Goal: Transaction & Acquisition: Purchase product/service

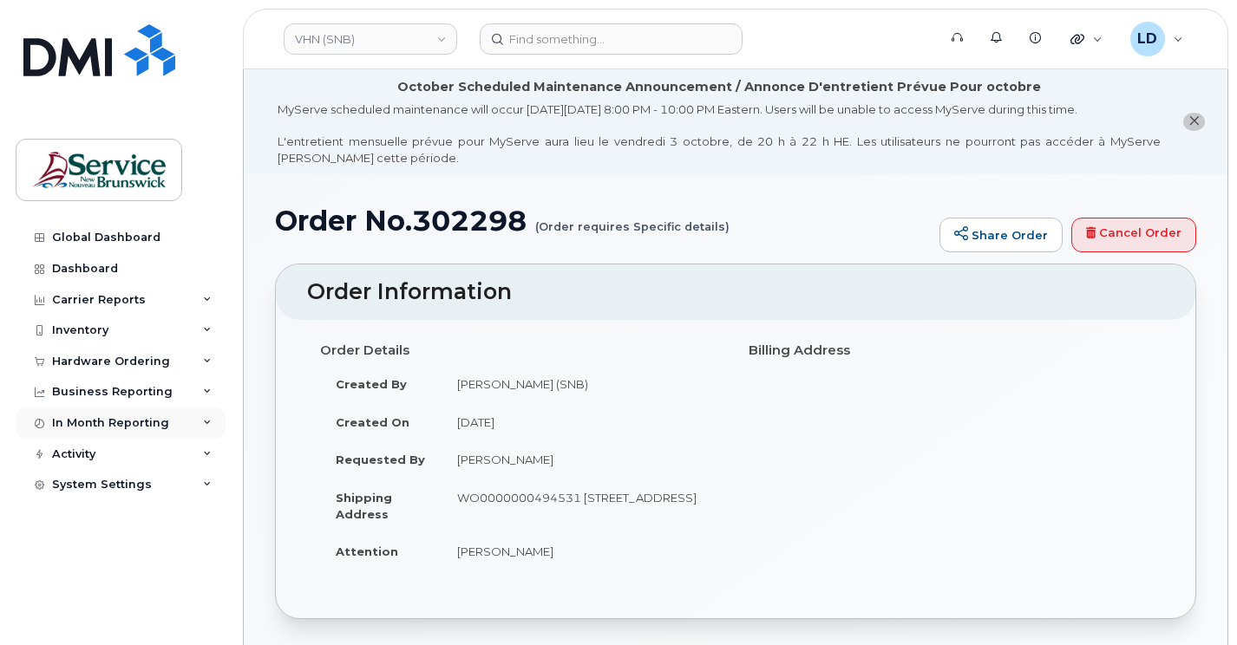
scroll to position [434, 0]
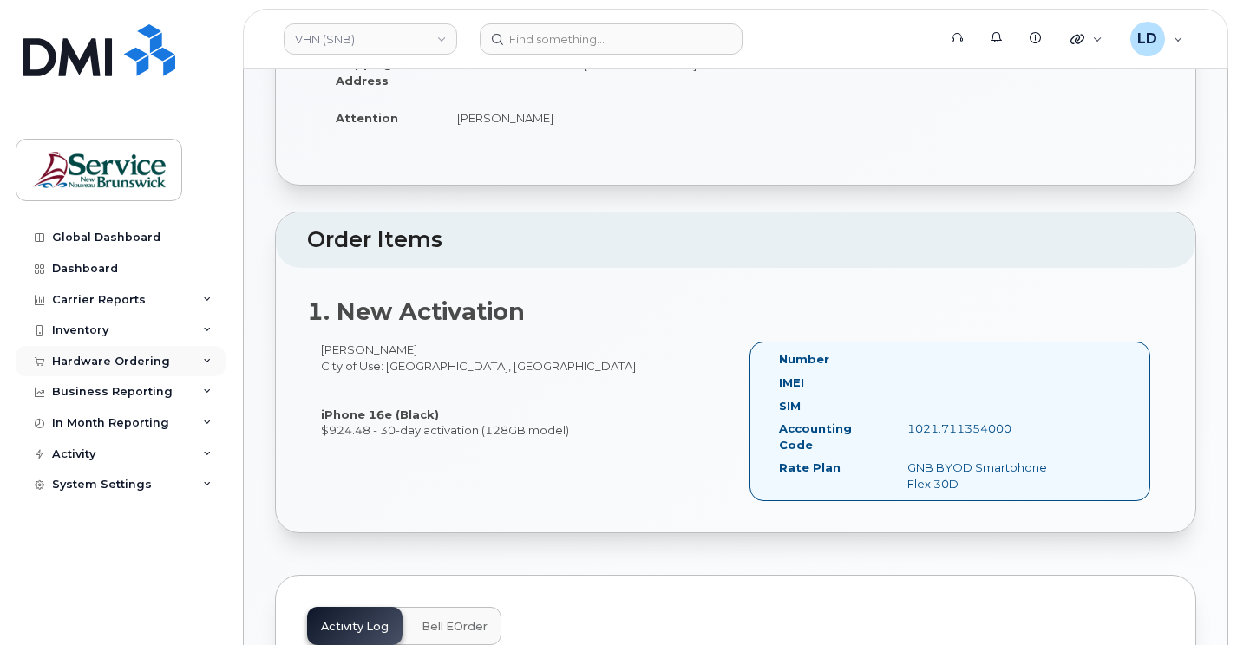
click at [83, 361] on div "Hardware Ordering" at bounding box center [111, 362] width 118 height 14
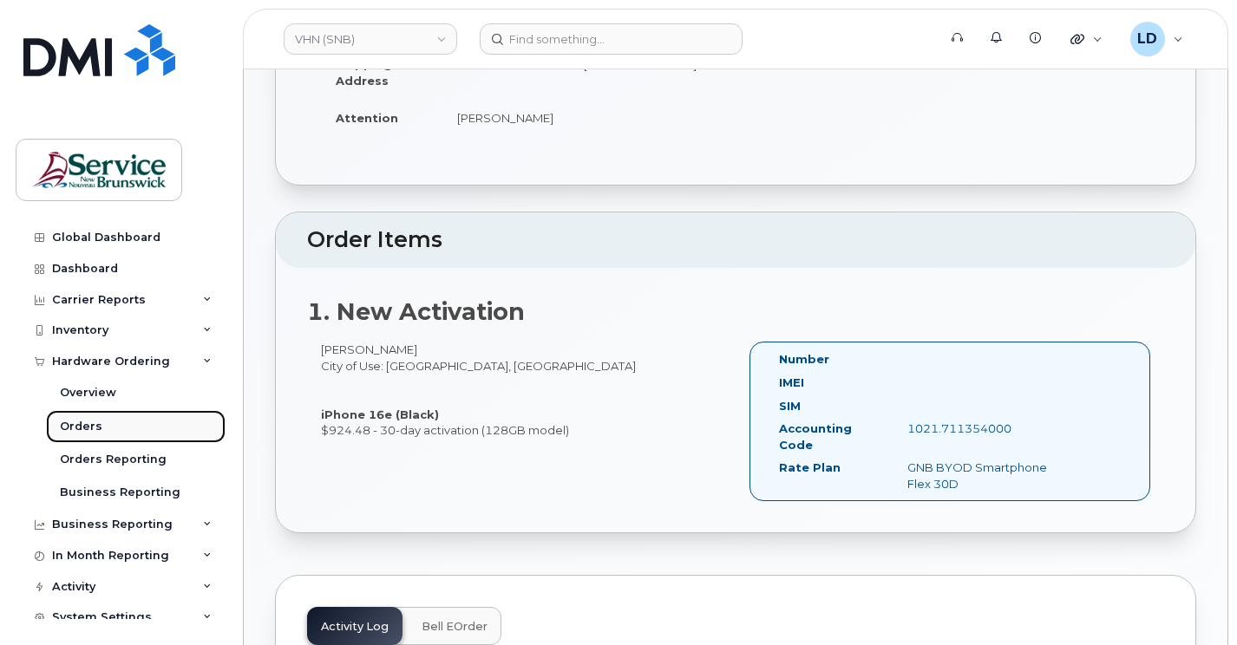
click at [75, 422] on div "Orders" at bounding box center [81, 427] width 42 height 16
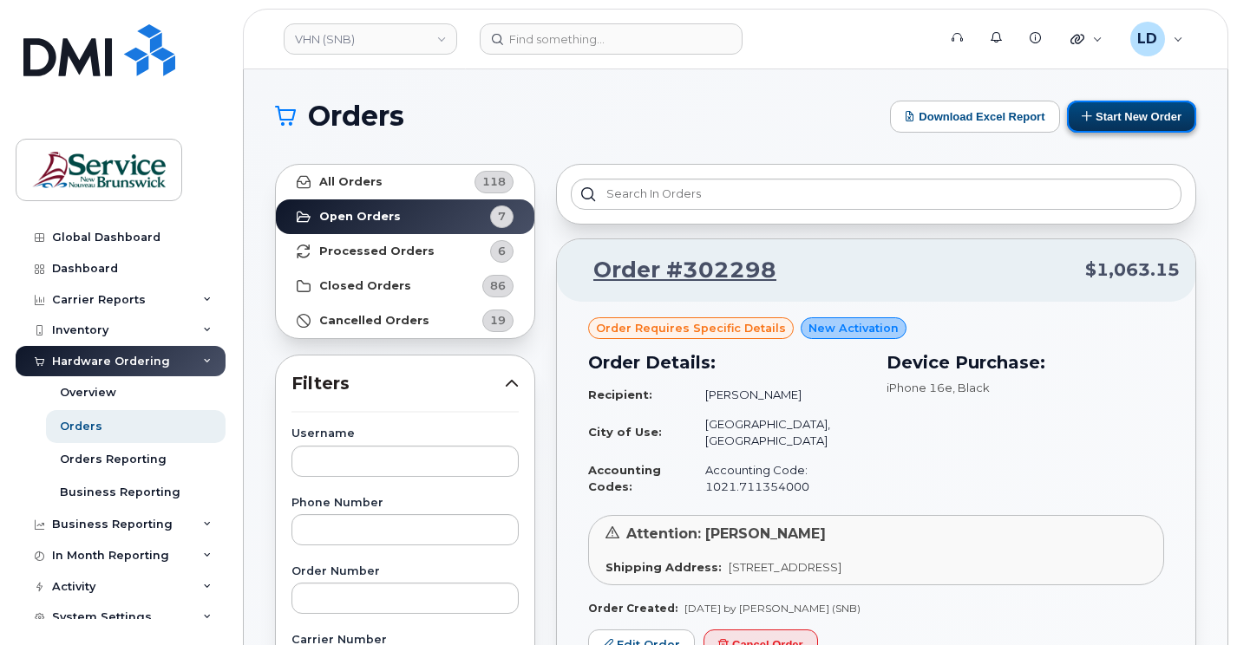
click at [1133, 108] on button "Start New Order" at bounding box center [1131, 117] width 129 height 32
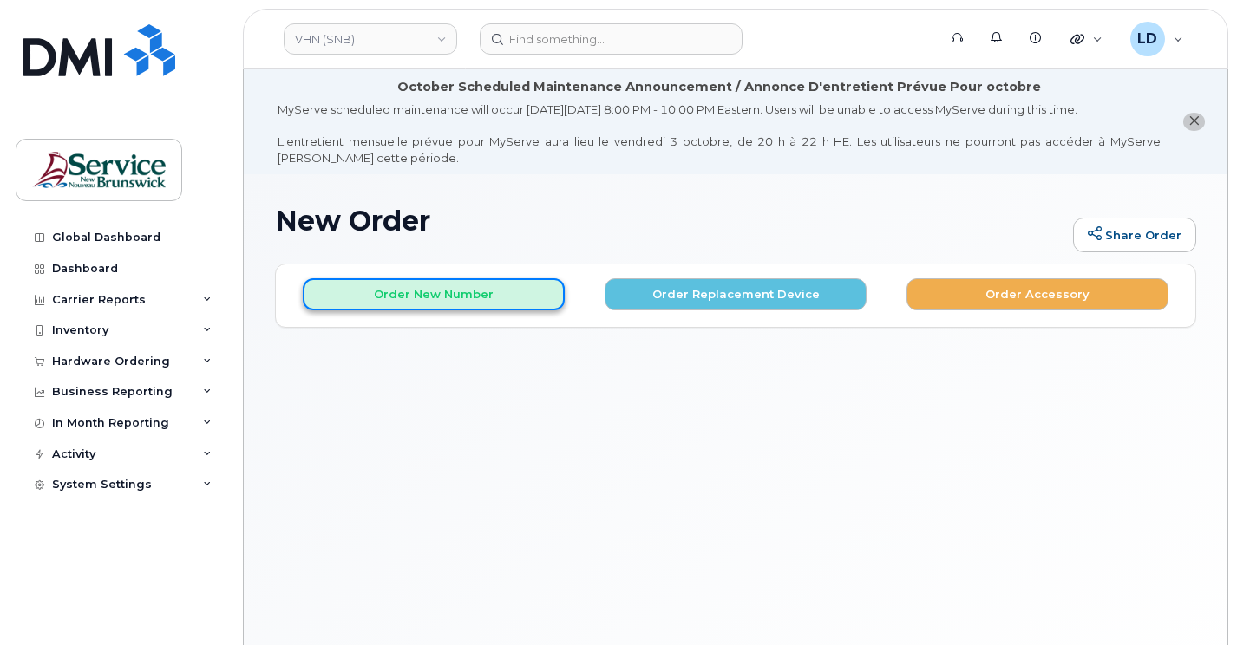
click at [475, 290] on button "Order New Number" at bounding box center [434, 294] width 262 height 32
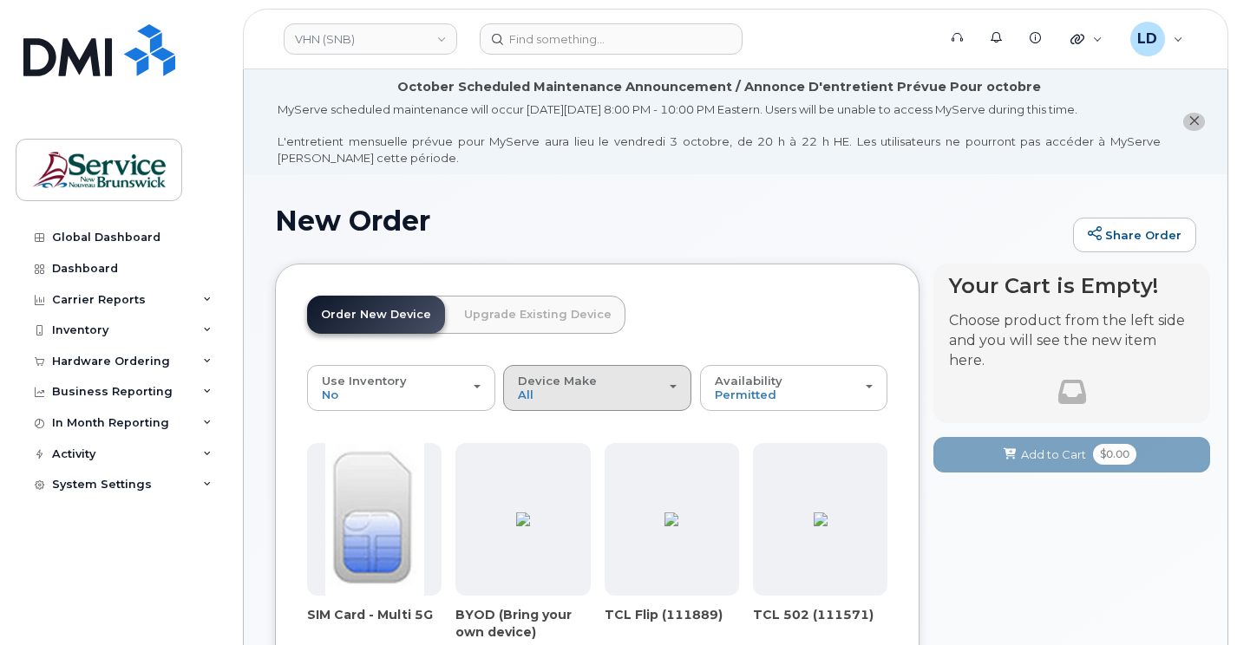
click at [571, 376] on span "Device Make" at bounding box center [557, 381] width 79 height 14
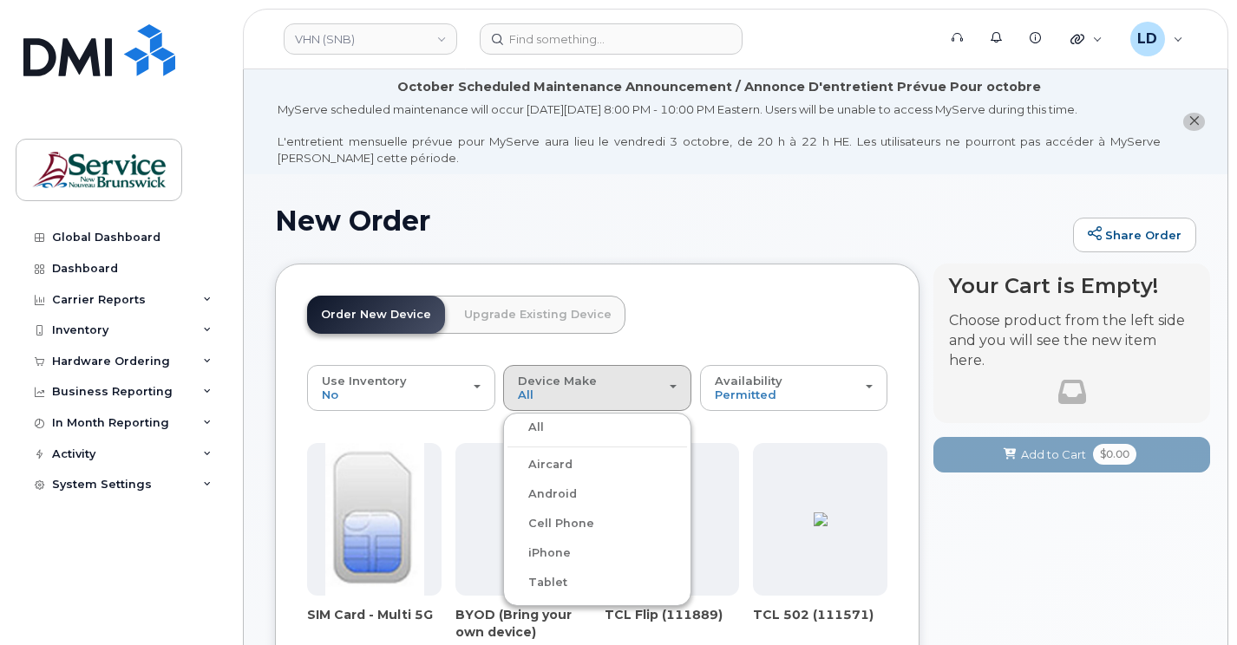
click at [556, 491] on label "Android" at bounding box center [541, 494] width 69 height 21
click at [0, 0] on input "Android" at bounding box center [0, 0] width 0 height 0
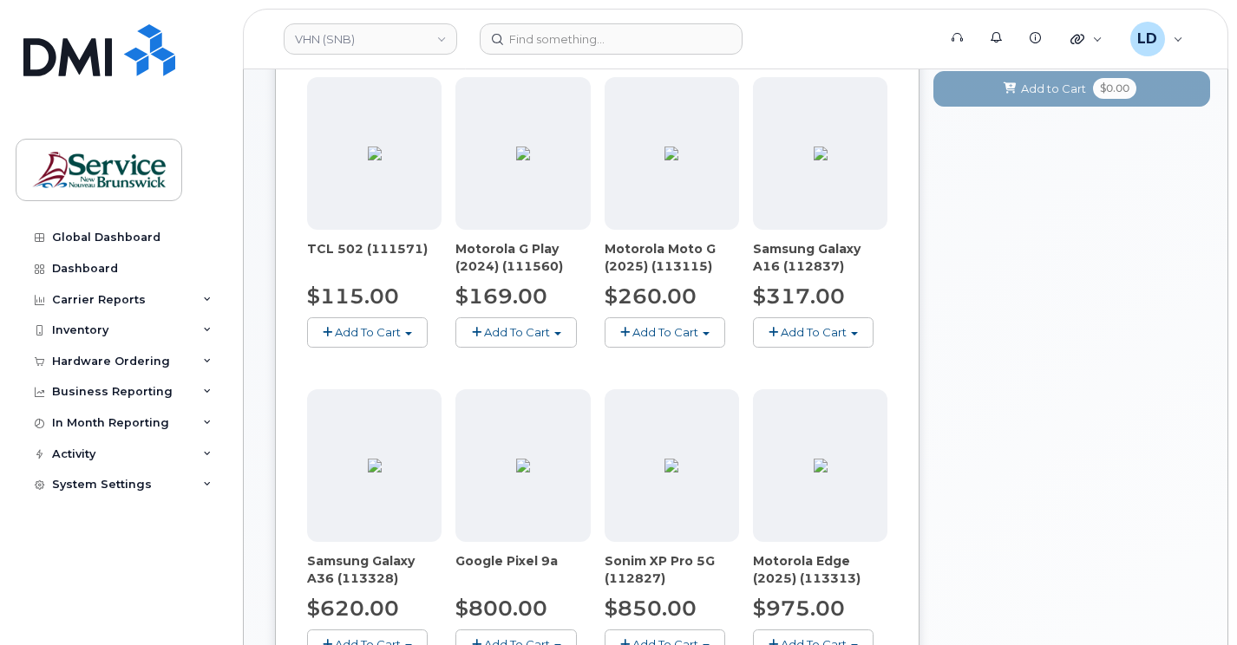
scroll to position [434, 0]
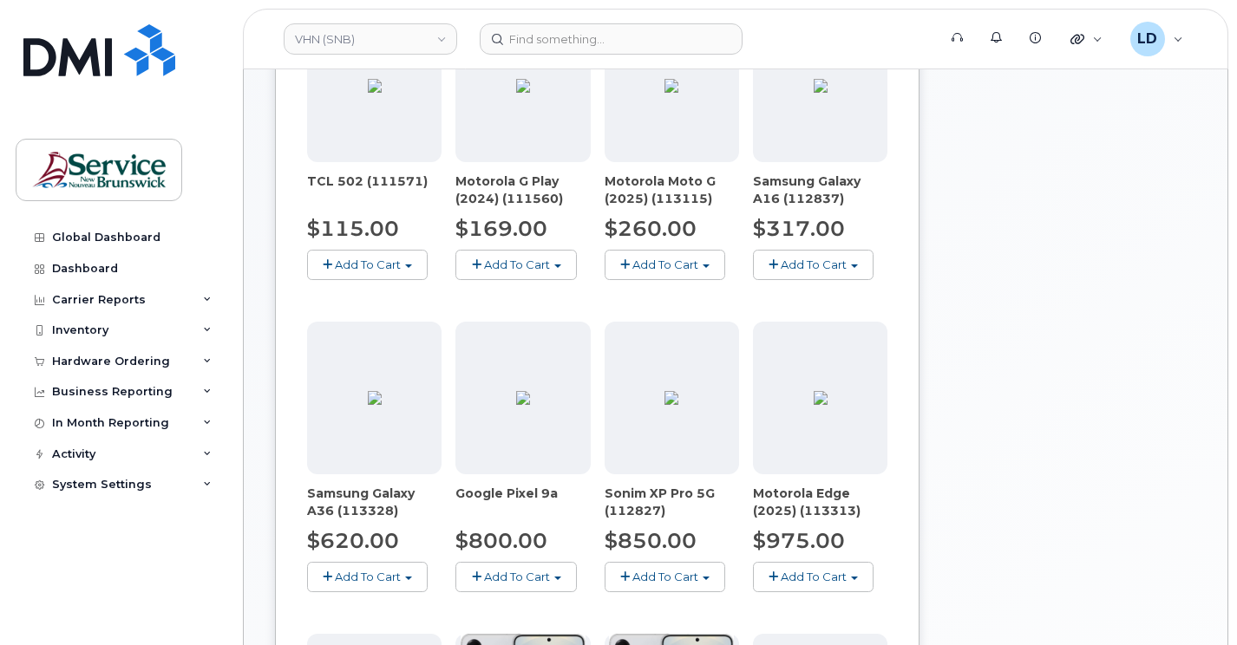
click at [343, 568] on button "Add To Cart" at bounding box center [367, 577] width 121 height 30
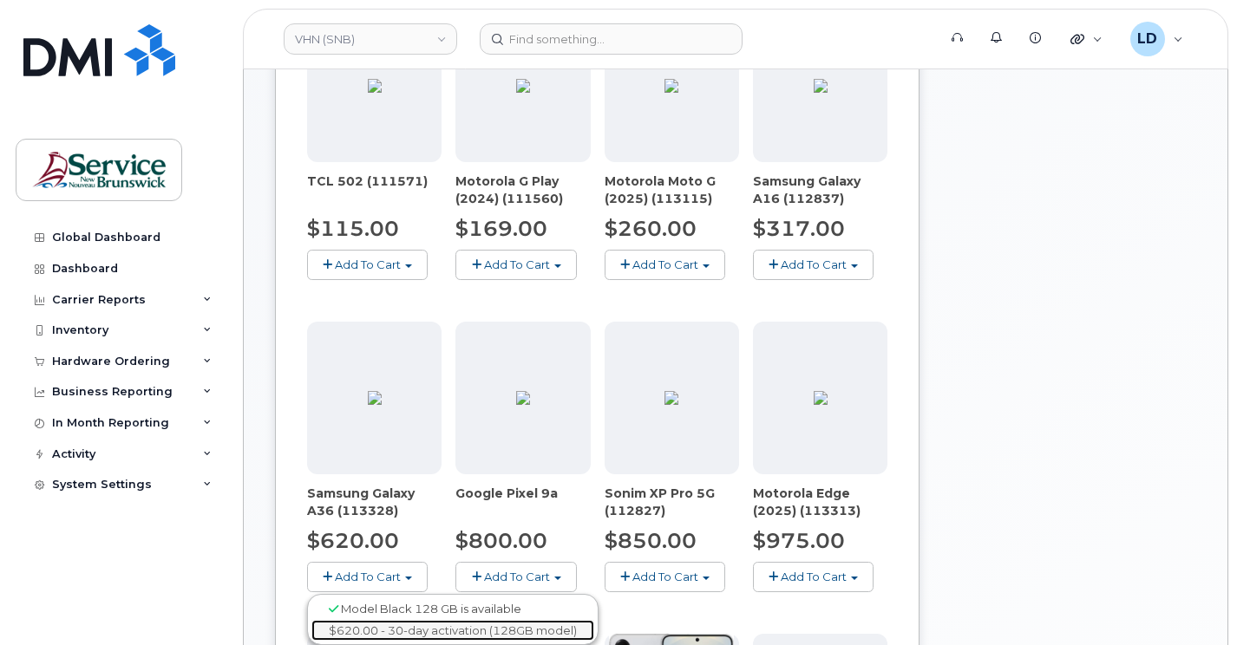
click at [394, 630] on link "$620.00 - 30-day activation (128GB model)" at bounding box center [452, 631] width 283 height 22
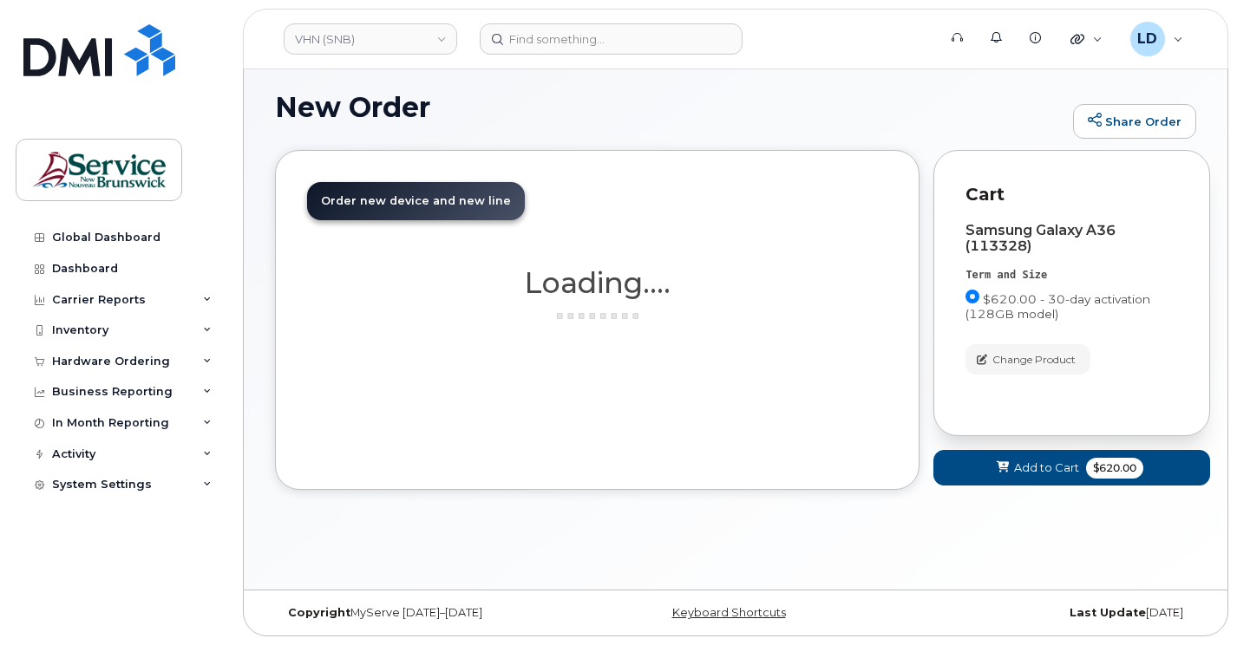
scroll to position [114, 0]
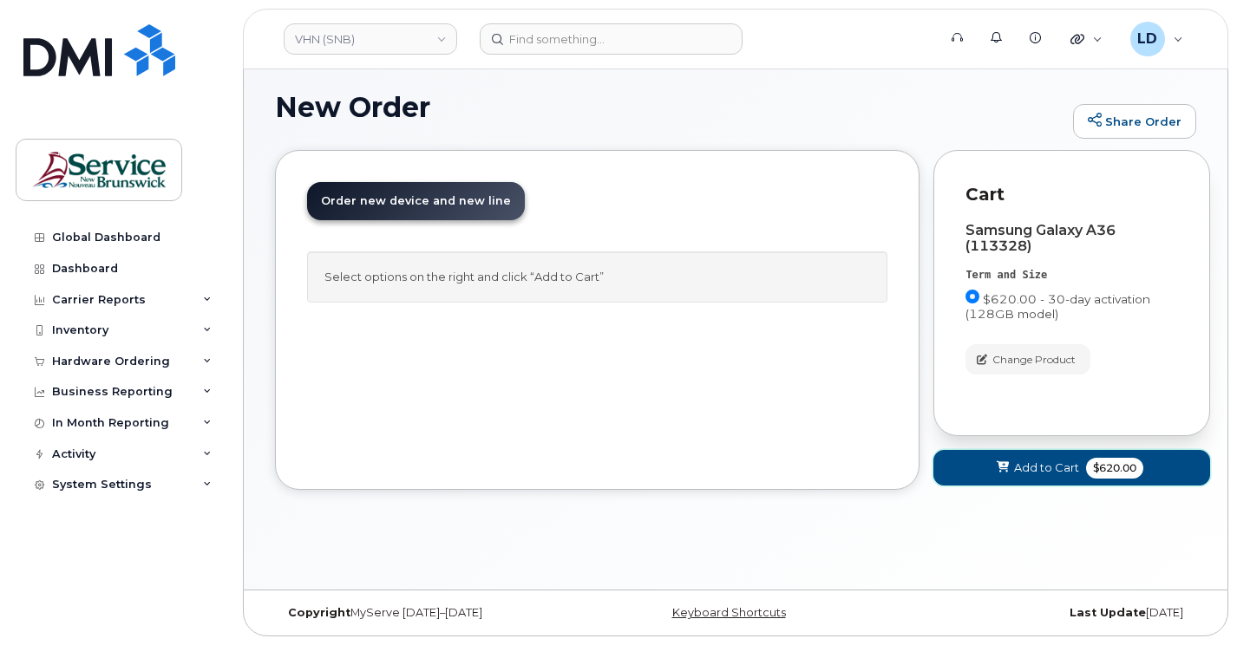
click at [1061, 460] on span "Add to Cart" at bounding box center [1046, 468] width 65 height 16
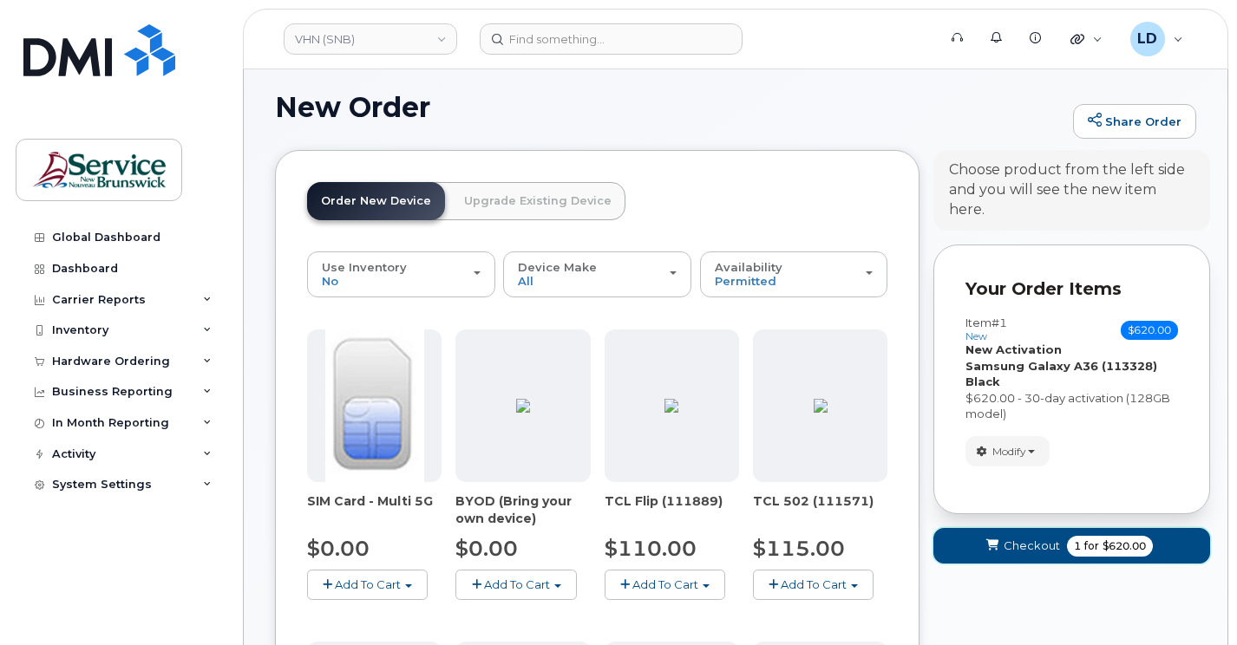
click at [1022, 538] on span "Checkout" at bounding box center [1031, 546] width 56 height 16
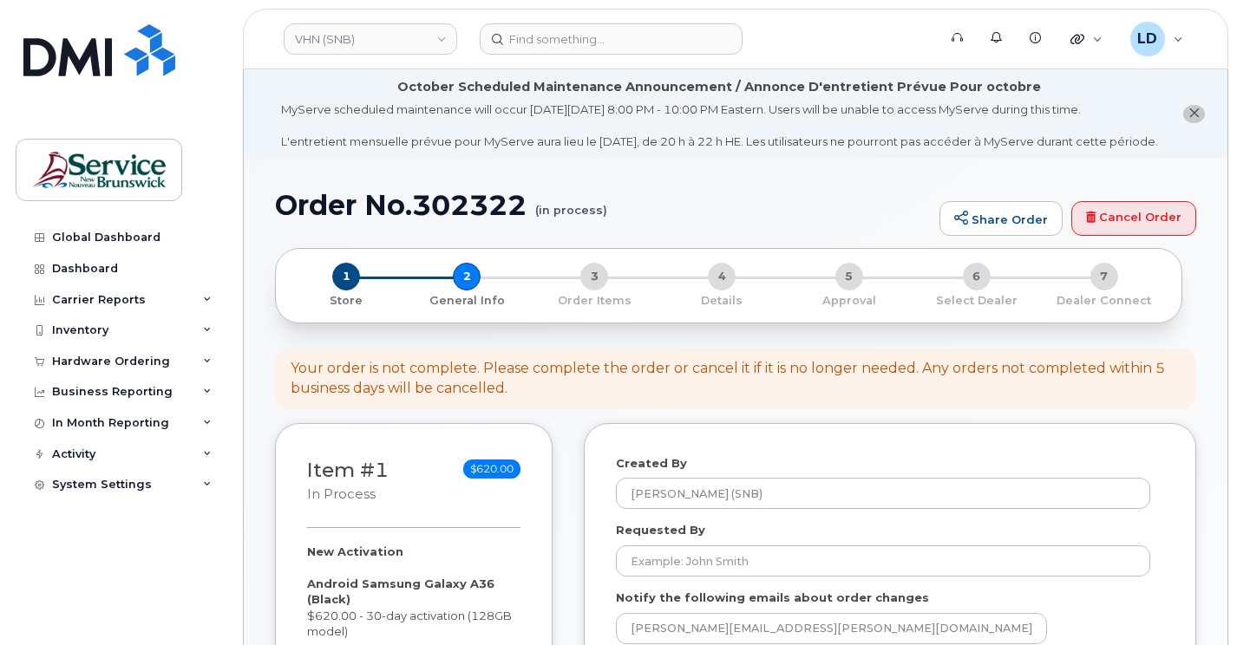
select select
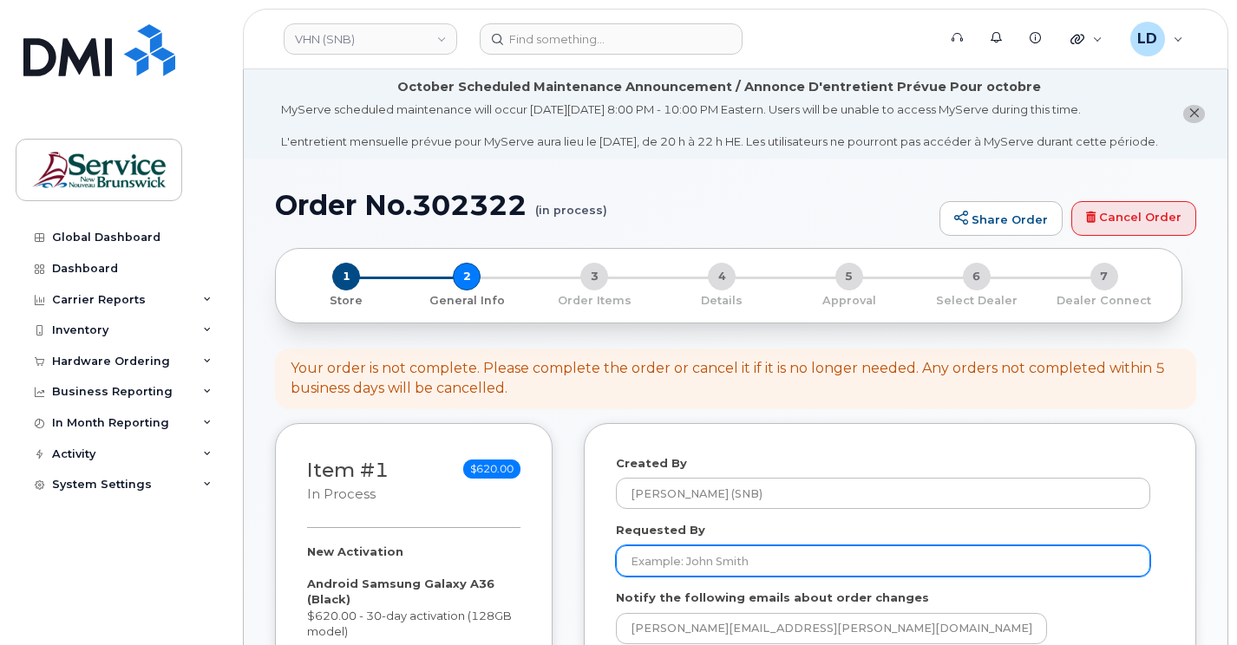
click at [637, 572] on input "Requested By" at bounding box center [883, 560] width 534 height 31
paste input "[PERSON_NAME]"
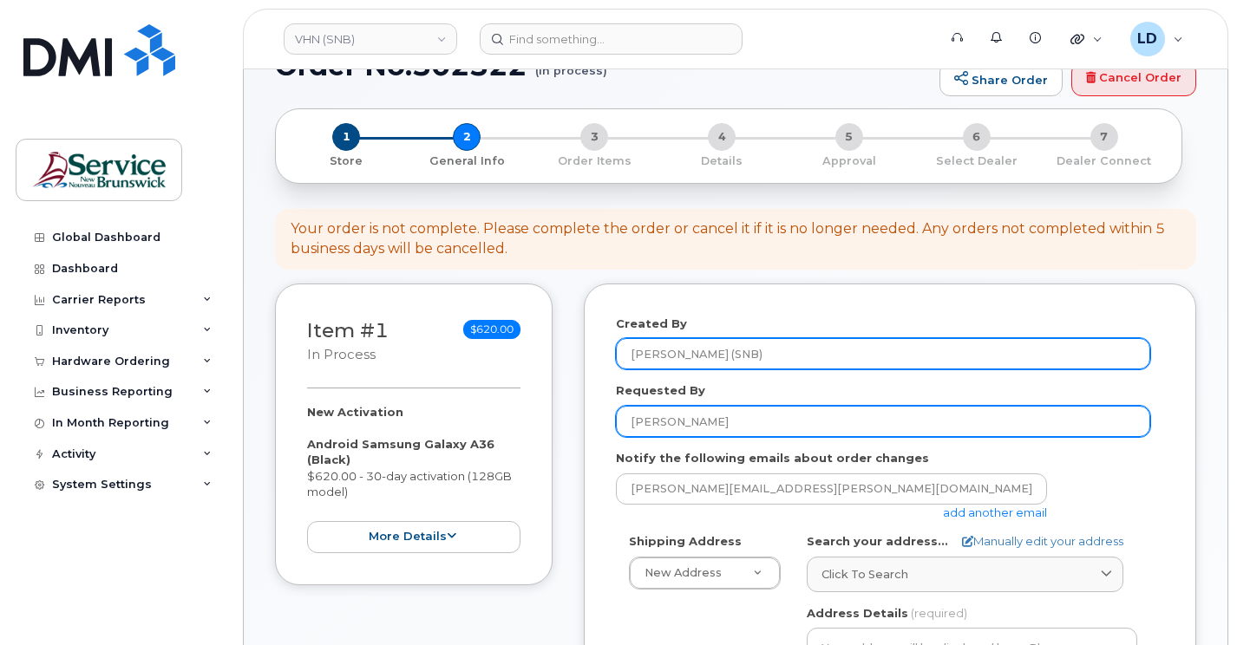
scroll to position [173, 0]
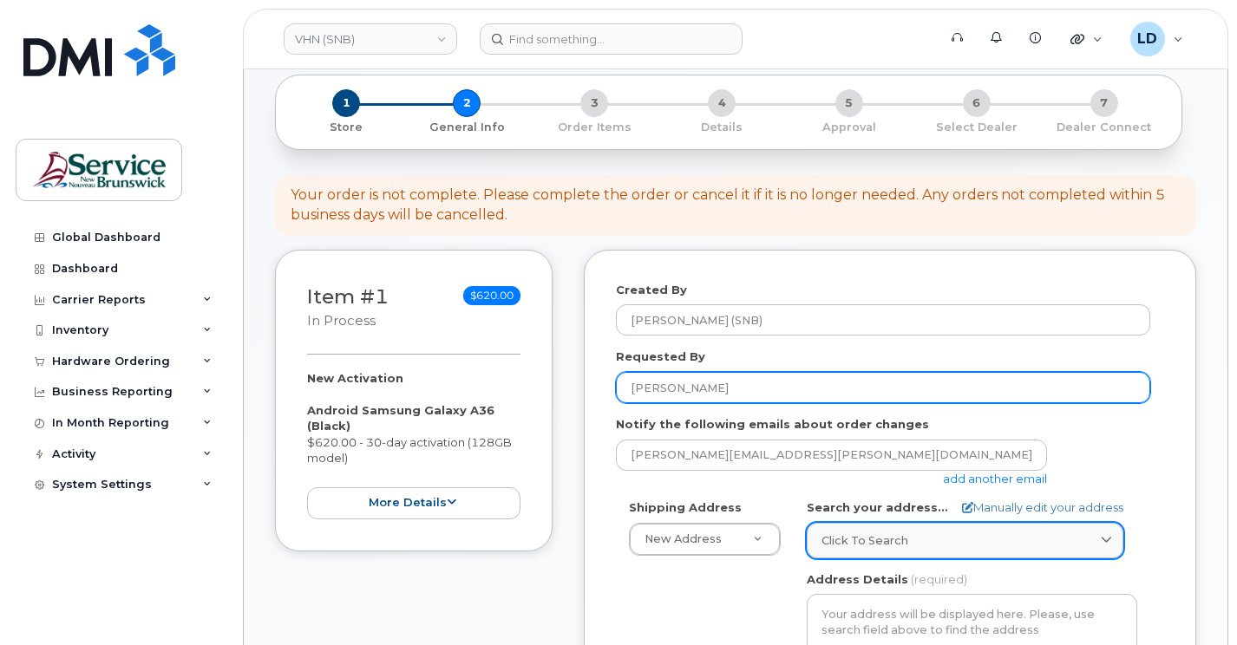
type input "[PERSON_NAME]"
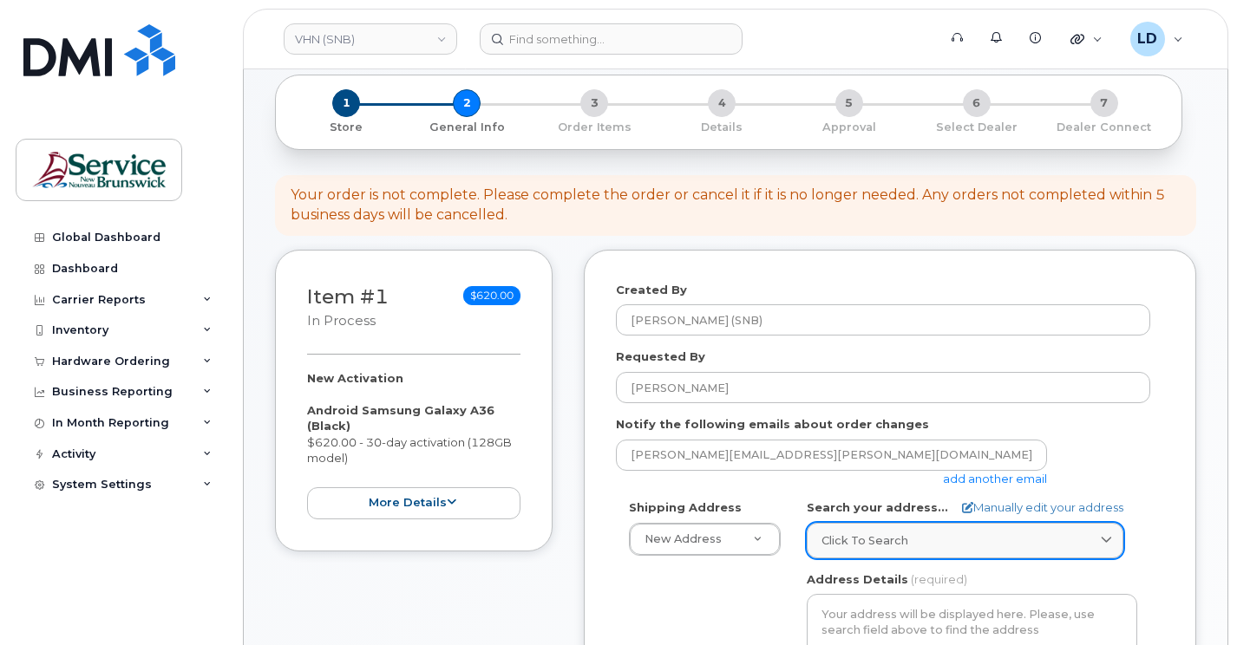
click at [895, 549] on span "Click to search" at bounding box center [864, 540] width 87 height 16
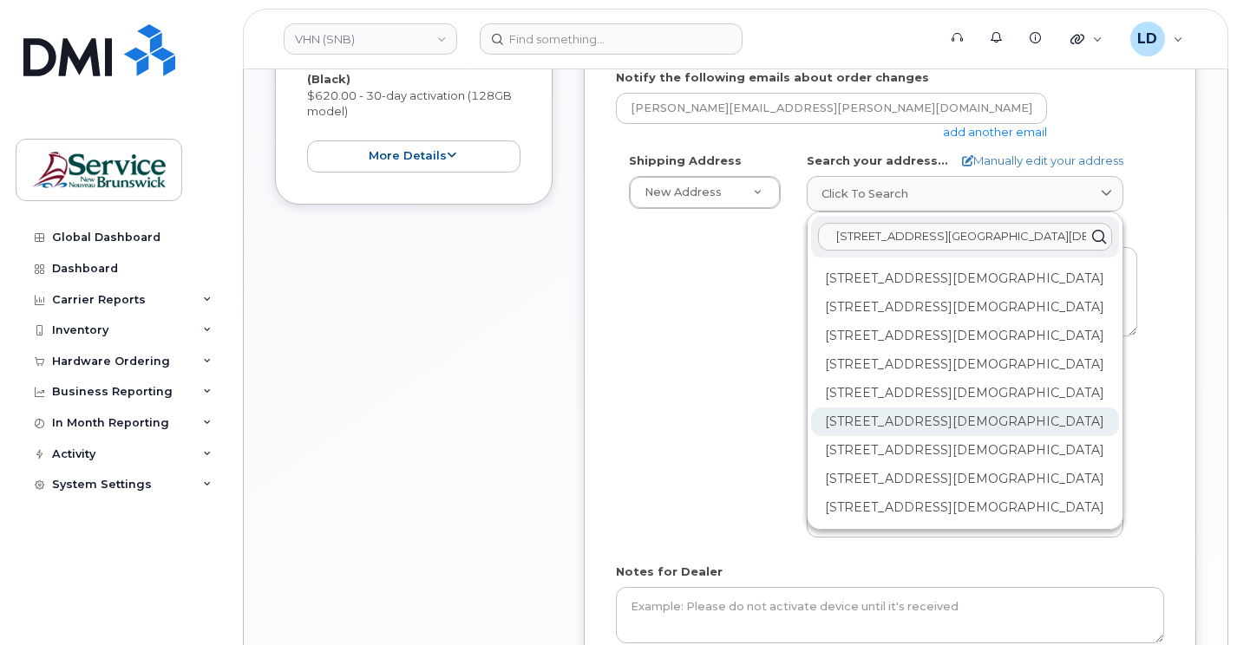
scroll to position [87, 0]
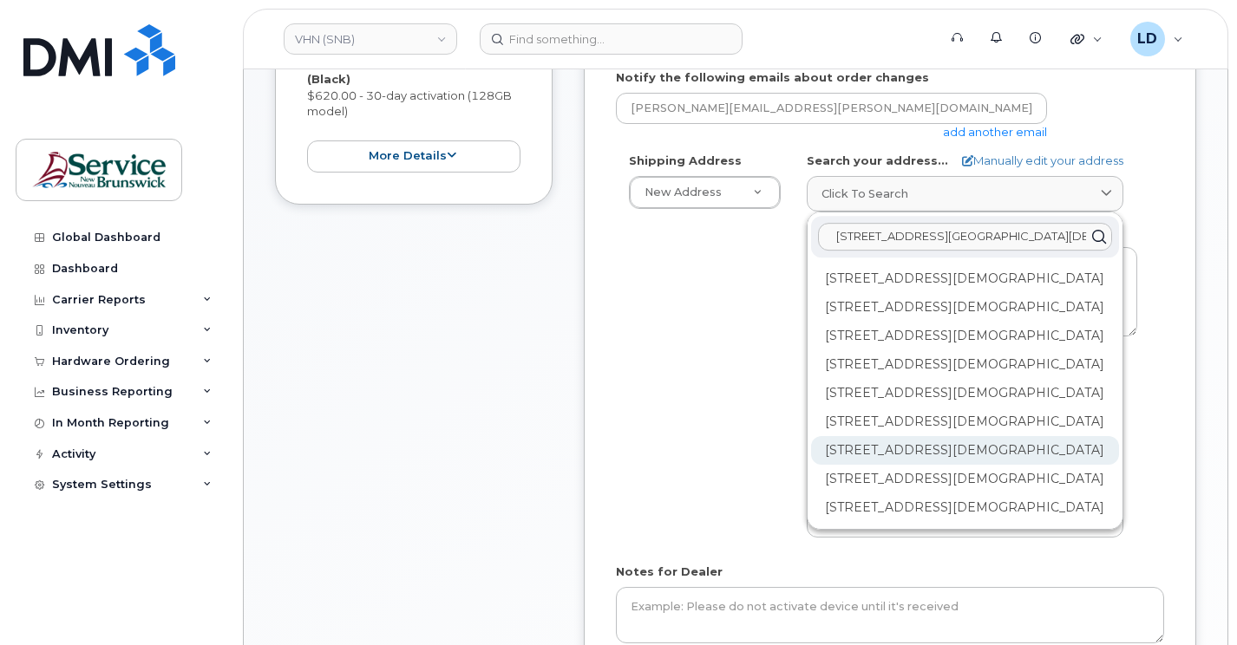
type input "15 rue de l'eglise edmundston"
click at [835, 465] on div "202-15 Rue De l'Église Edmundston NB E3V 1J3" at bounding box center [965, 450] width 308 height 29
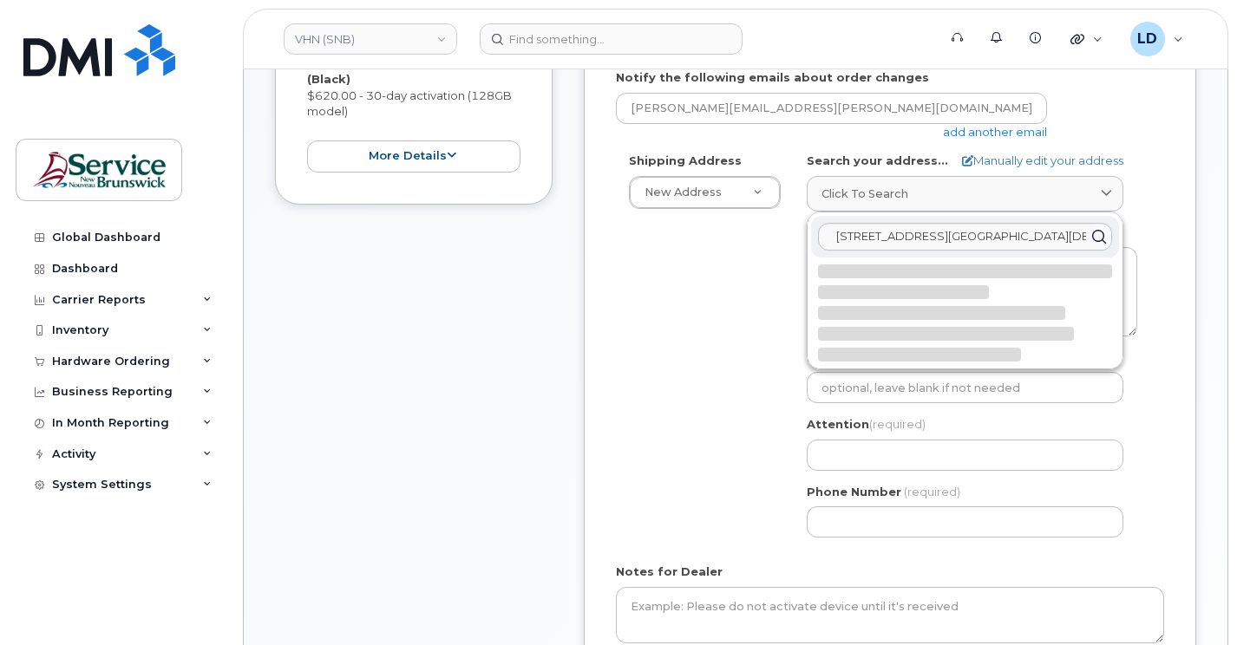
scroll to position [0, 0]
select select
type textarea "202-15 Rue De l'Église EDMUNDSTON NB E3V 1J3 CANADA"
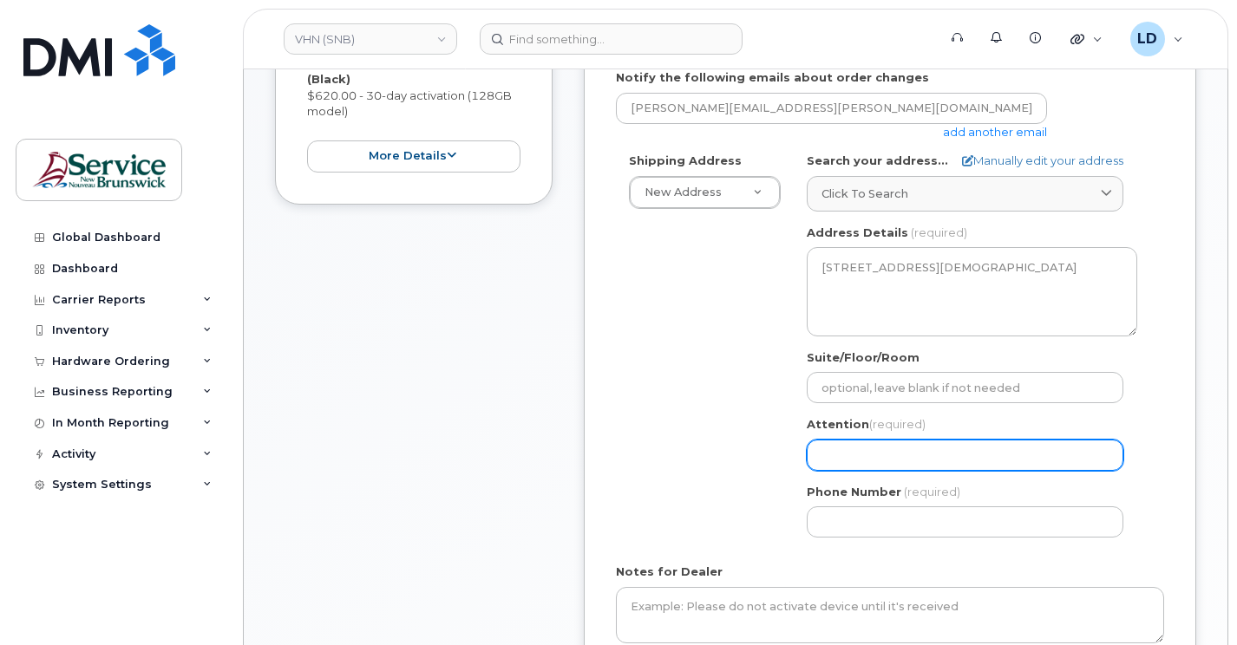
click at [839, 471] on input "Attention (required)" at bounding box center [965, 455] width 317 height 31
select select
type input "D"
select select
type input "Da"
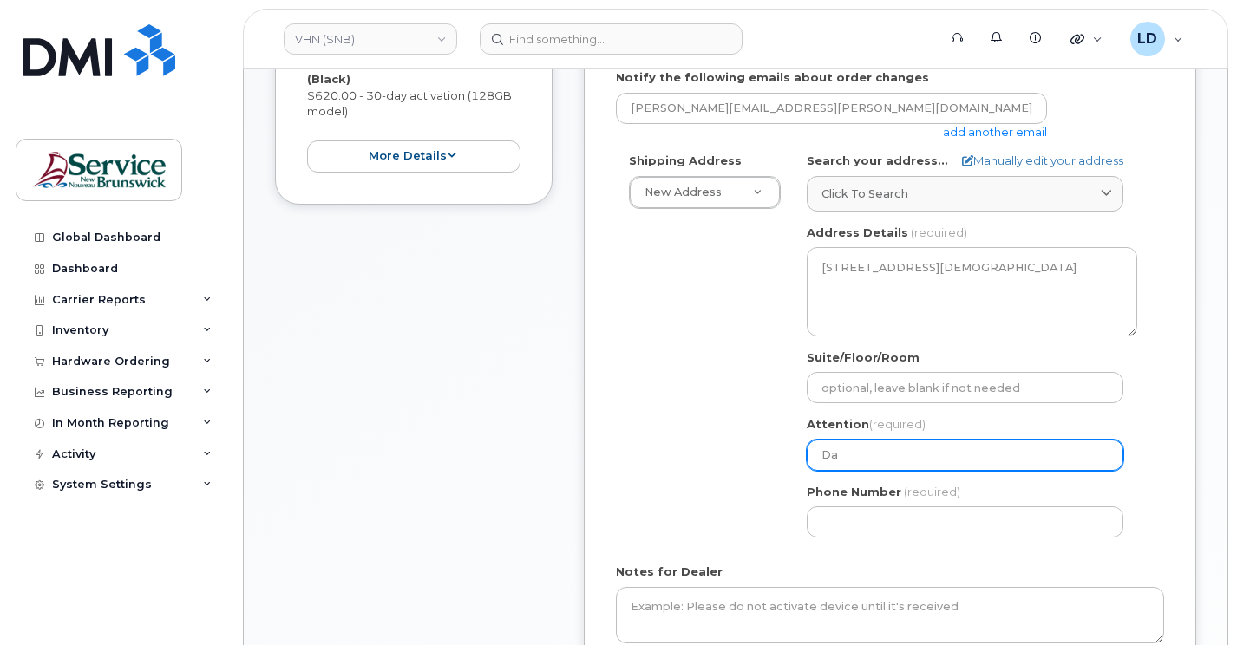
select select
type input "Dan"
select select
type input "Dani"
select select
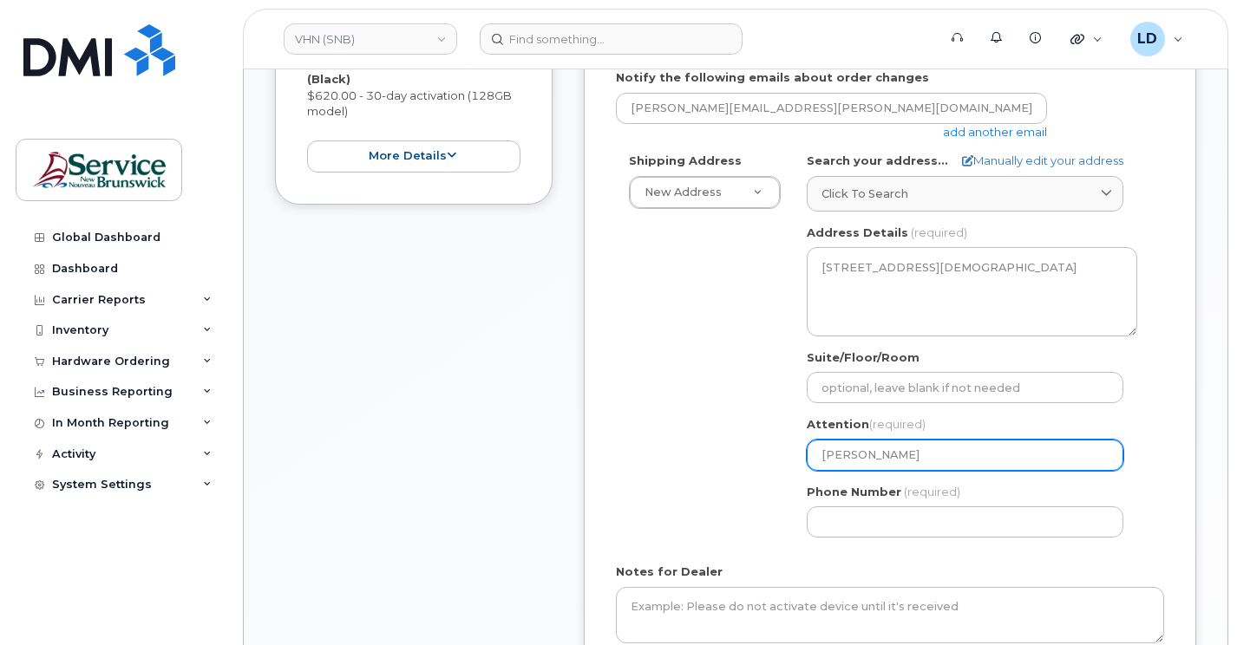
type input "Danie"
select select
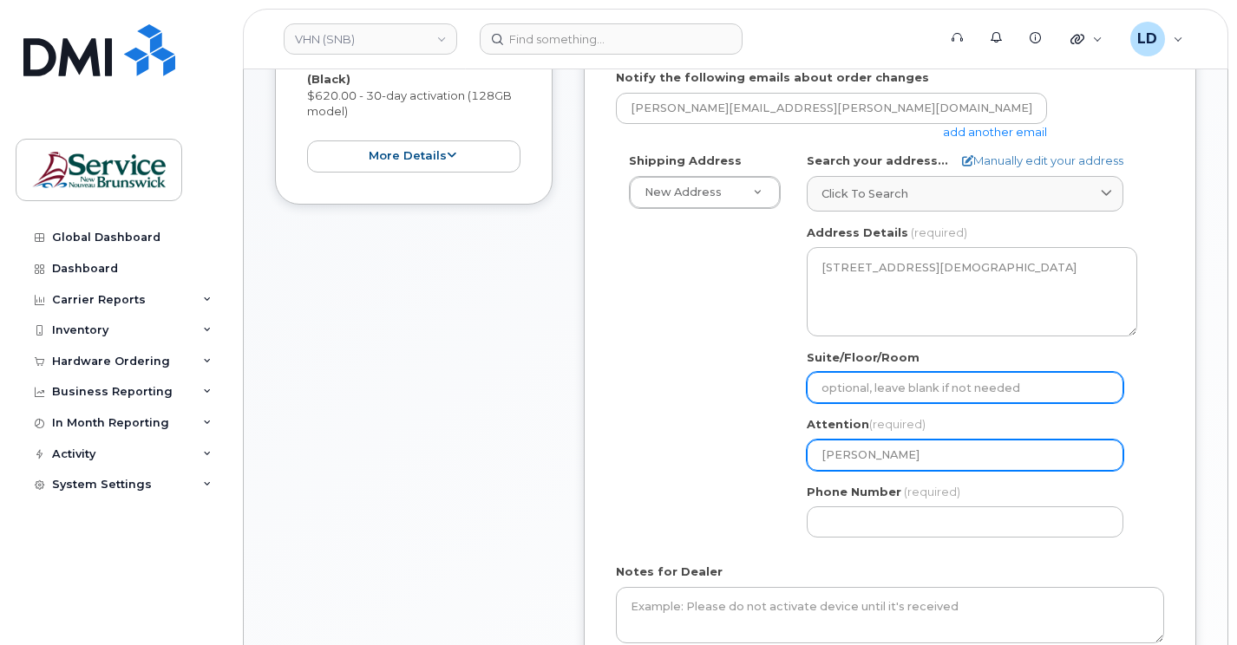
type input "Daniel"
select select
type input "Daniel L"
select select
type input "Daniel Le"
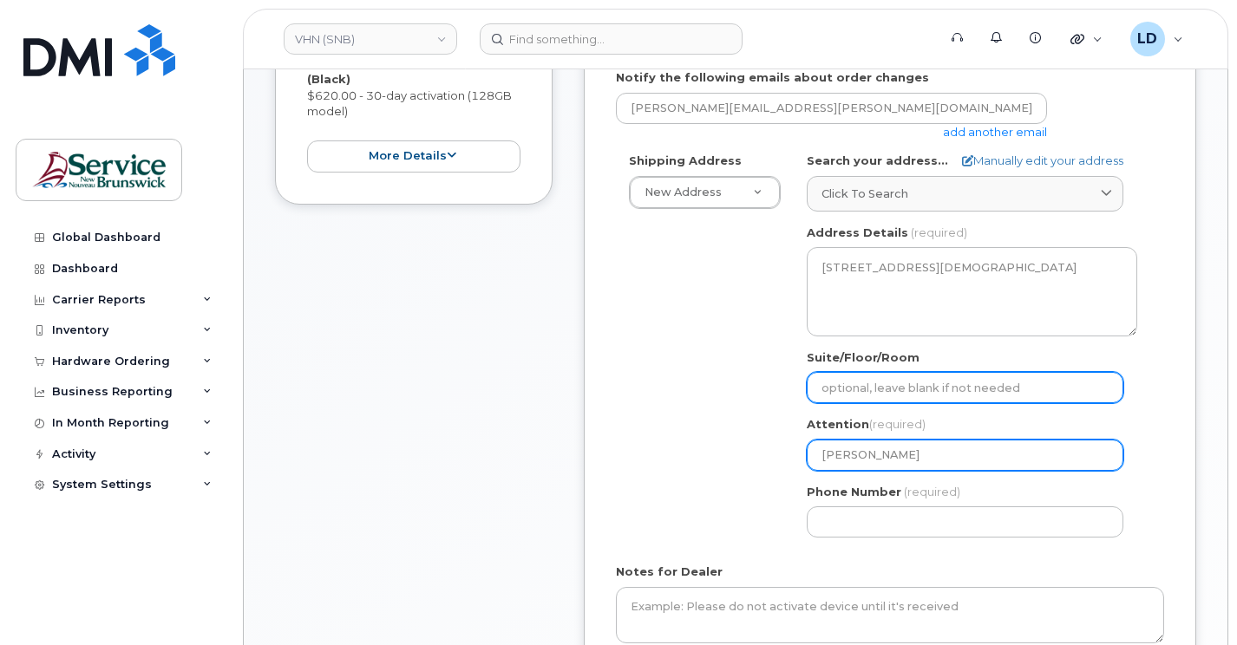
select select
type input "Daniel Lev"
select select
type input "Daniel Leve"
select select
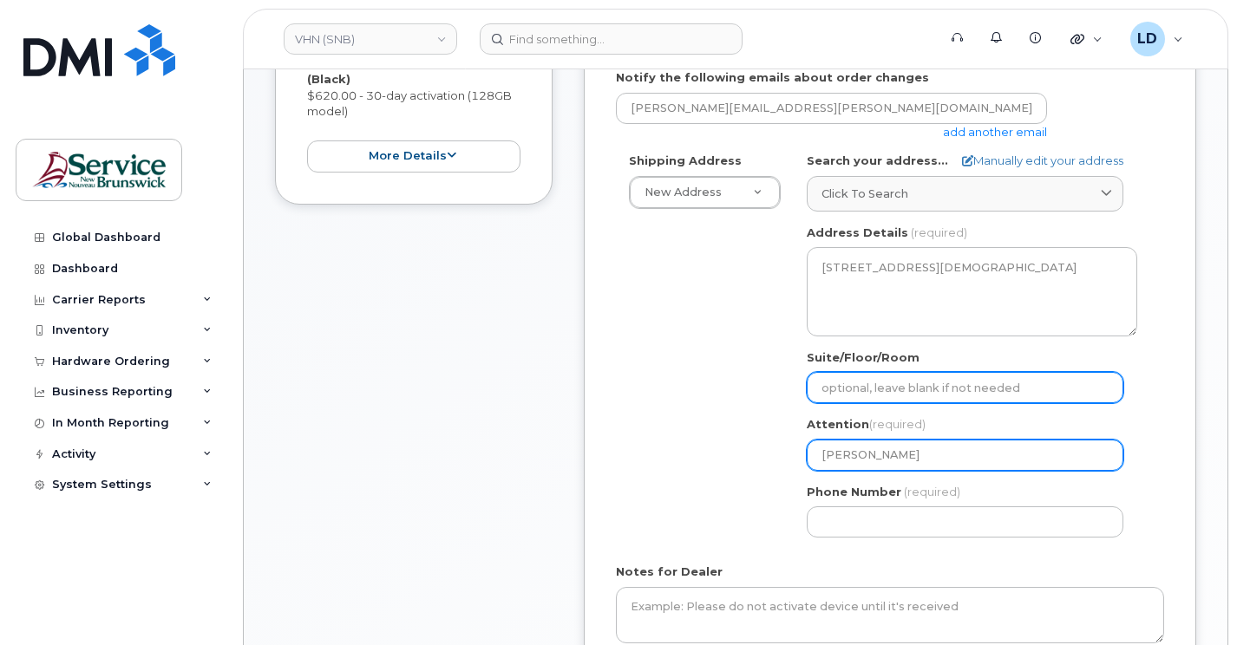
type input "Daniel Leves"
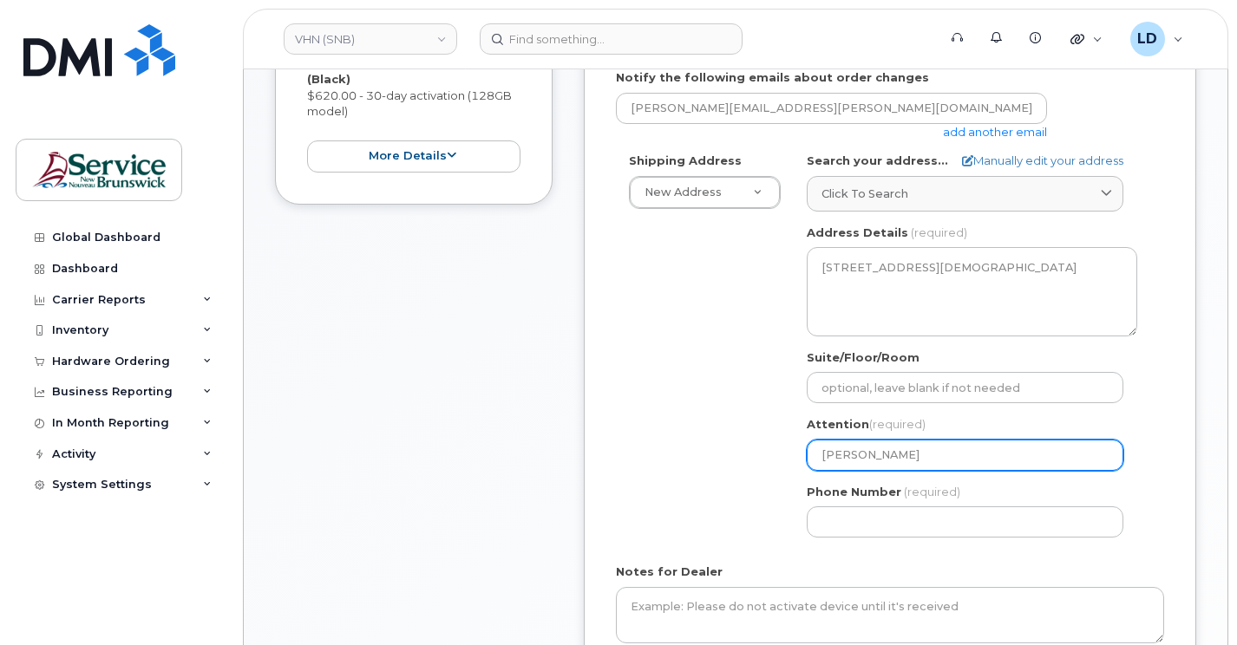
click at [911, 471] on input "Daniel Leves" at bounding box center [965, 455] width 317 height 31
select select
type input "Daniel Levesq"
select select
type input "Daniel Levesqu"
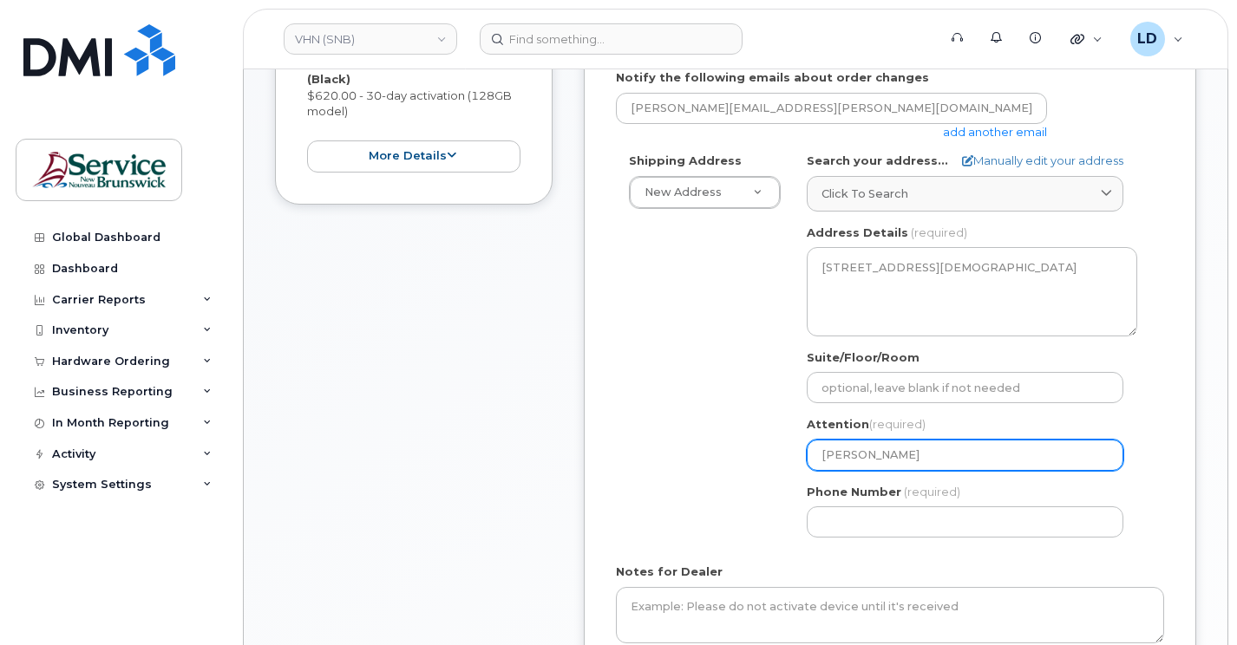
select select
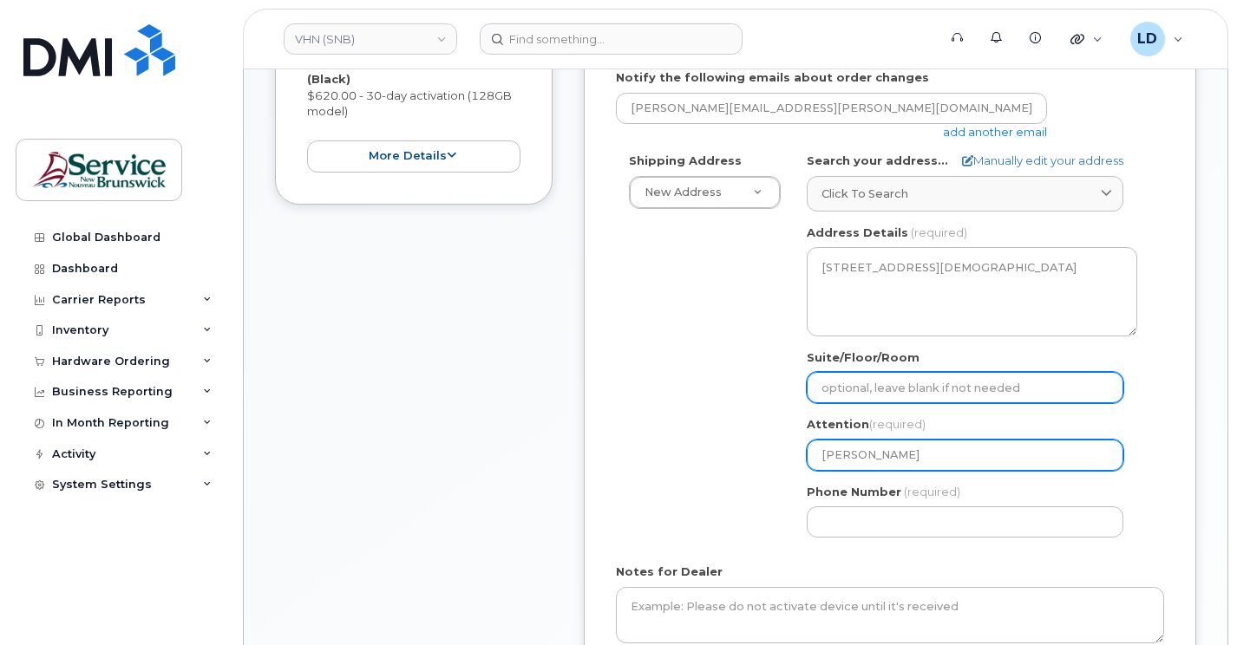
type input "[PERSON_NAME]"
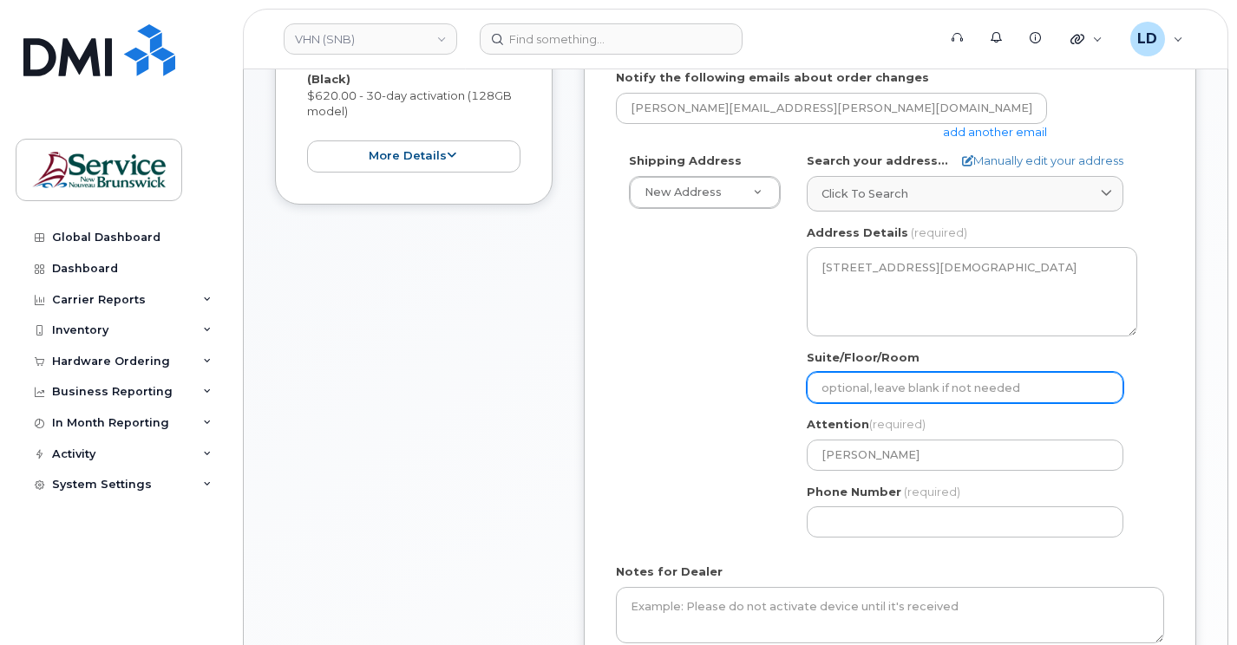
drag, startPoint x: 833, startPoint y: 395, endPoint x: 847, endPoint y: 392, distance: 15.1
click at [833, 395] on input "Suite/Floor/Room" at bounding box center [965, 387] width 317 height 31
click at [828, 403] on input "Suite/Floor/Room" at bounding box center [965, 387] width 317 height 31
paste input "WO0000000494530"
select select
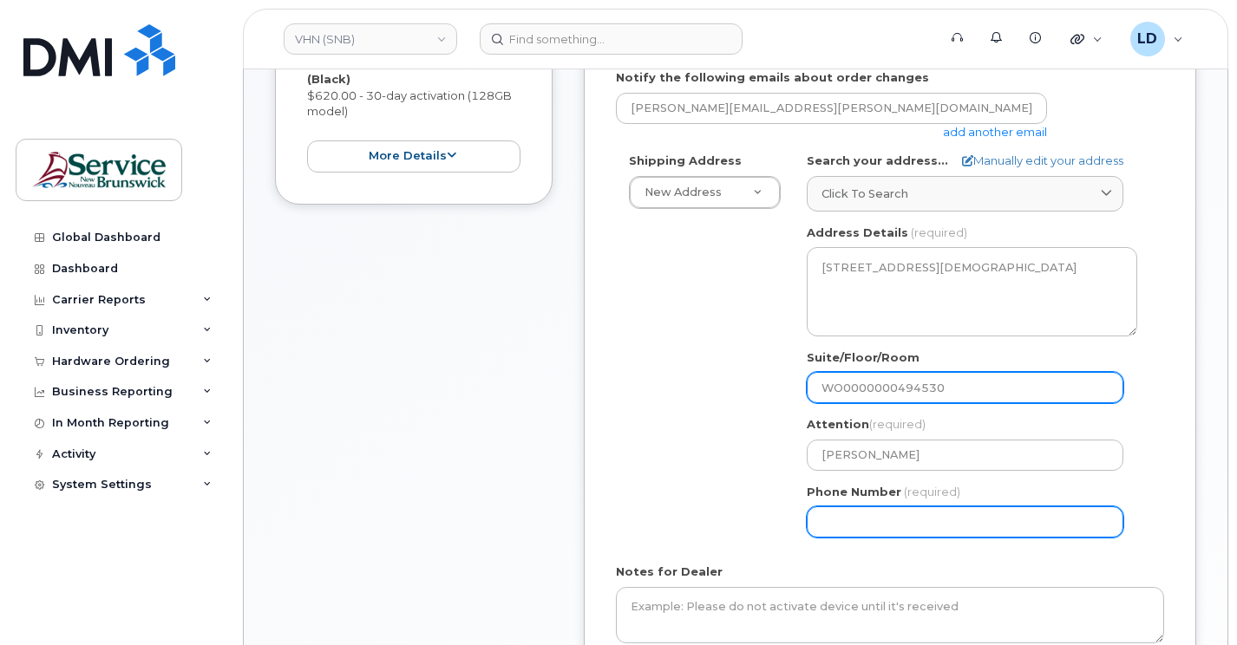
type input "WO0000000494530"
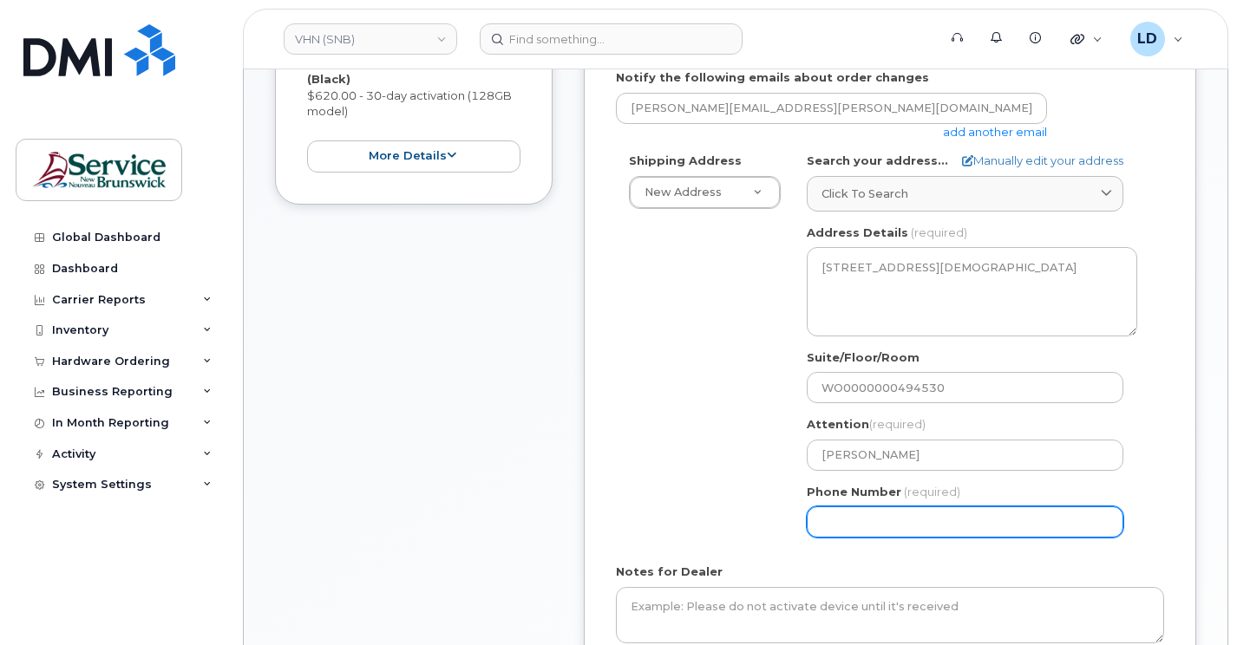
click at [823, 538] on input "Phone Number" at bounding box center [965, 521] width 317 height 31
type input "5068383572"
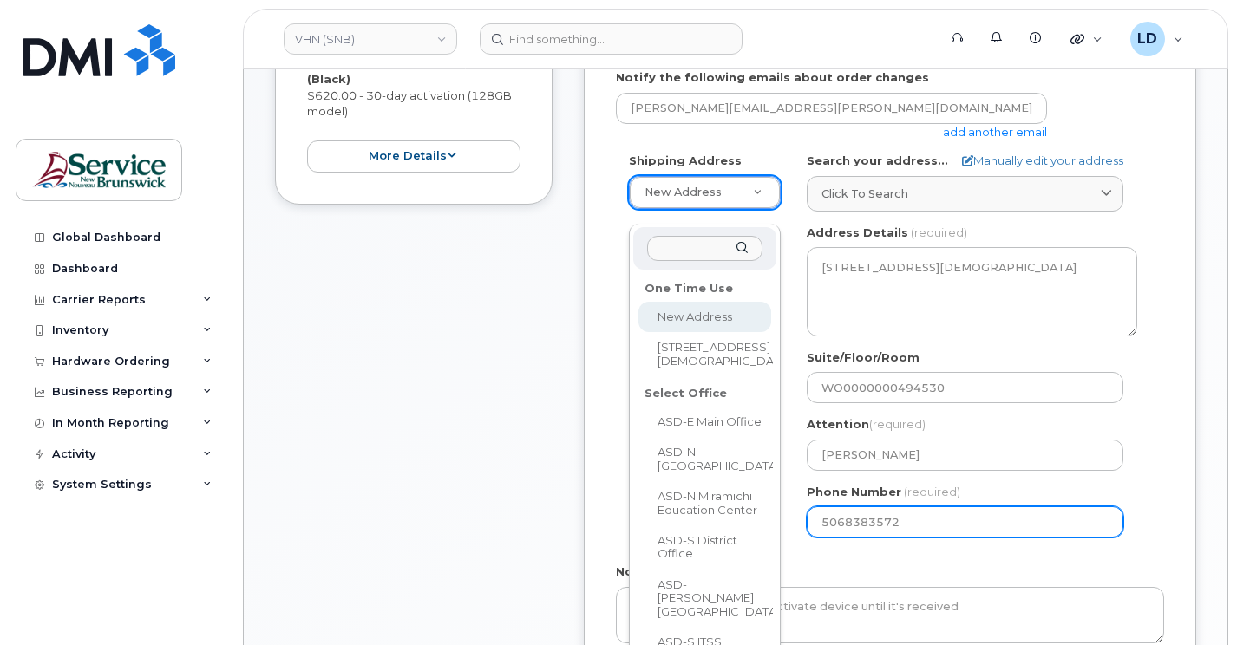
select select
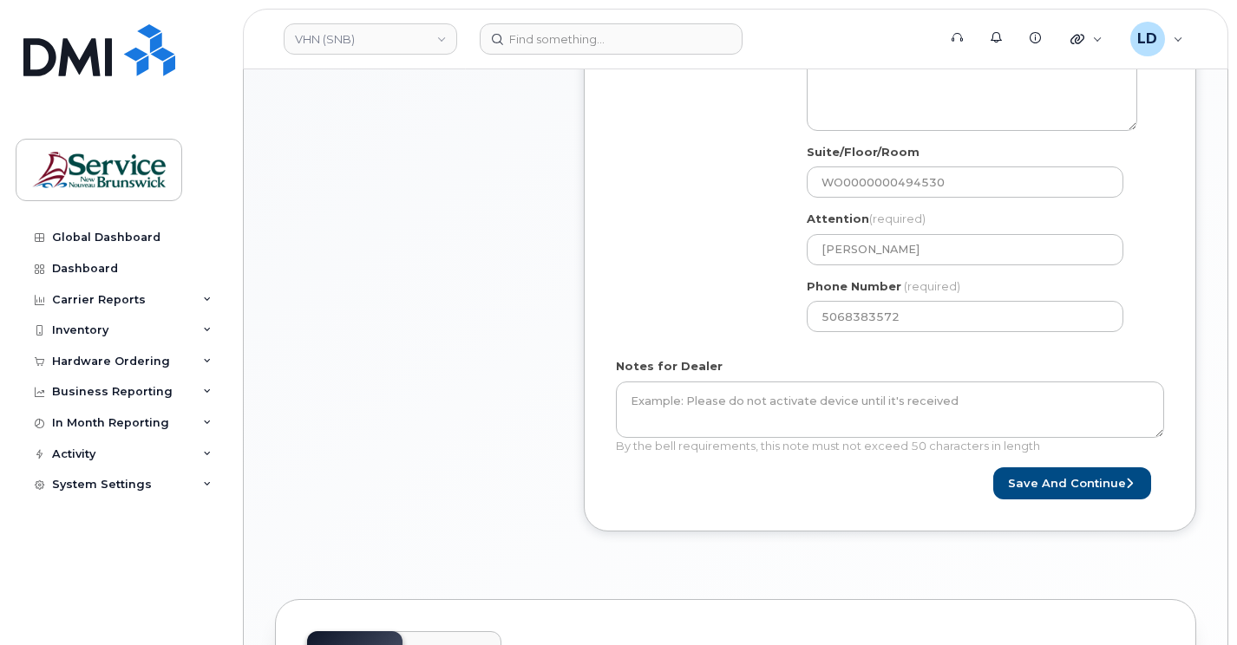
scroll to position [867, 0]
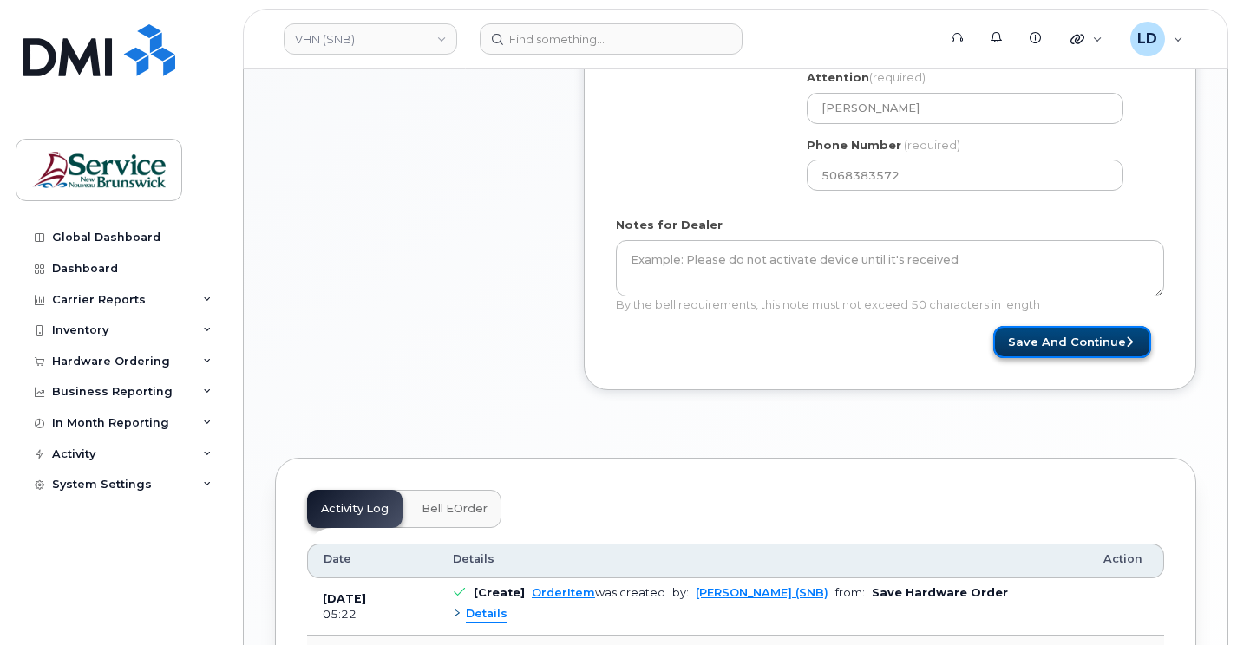
click at [1079, 358] on button "Save and Continue" at bounding box center [1072, 342] width 158 height 32
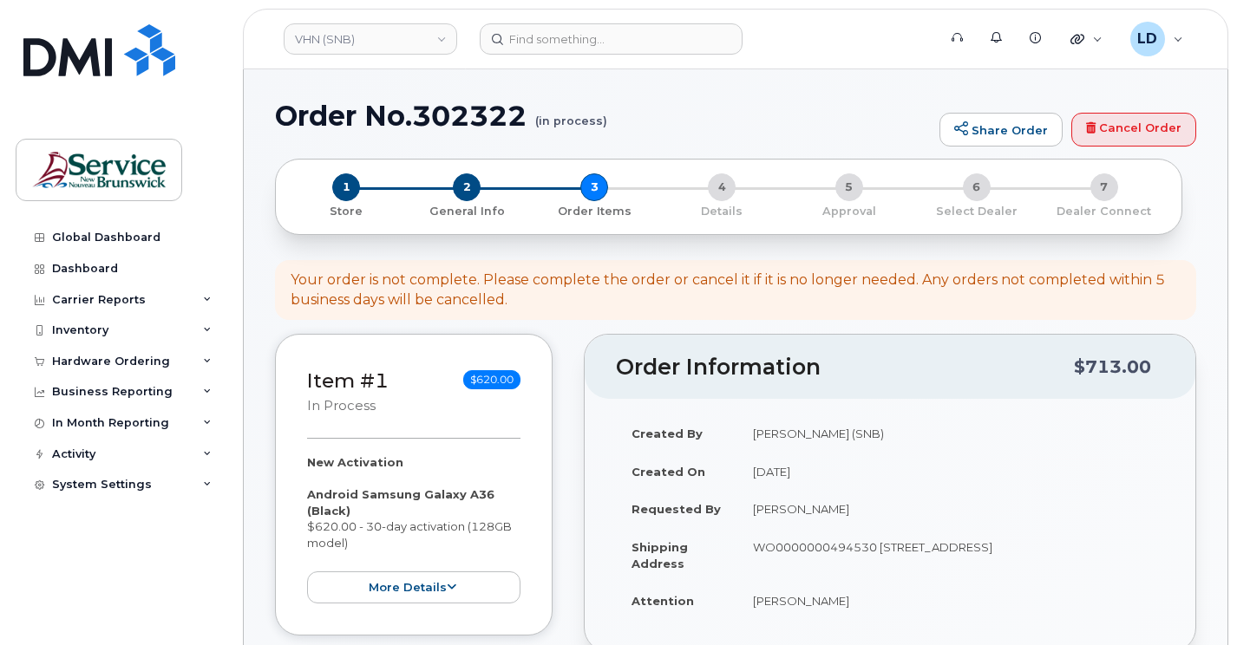
select select
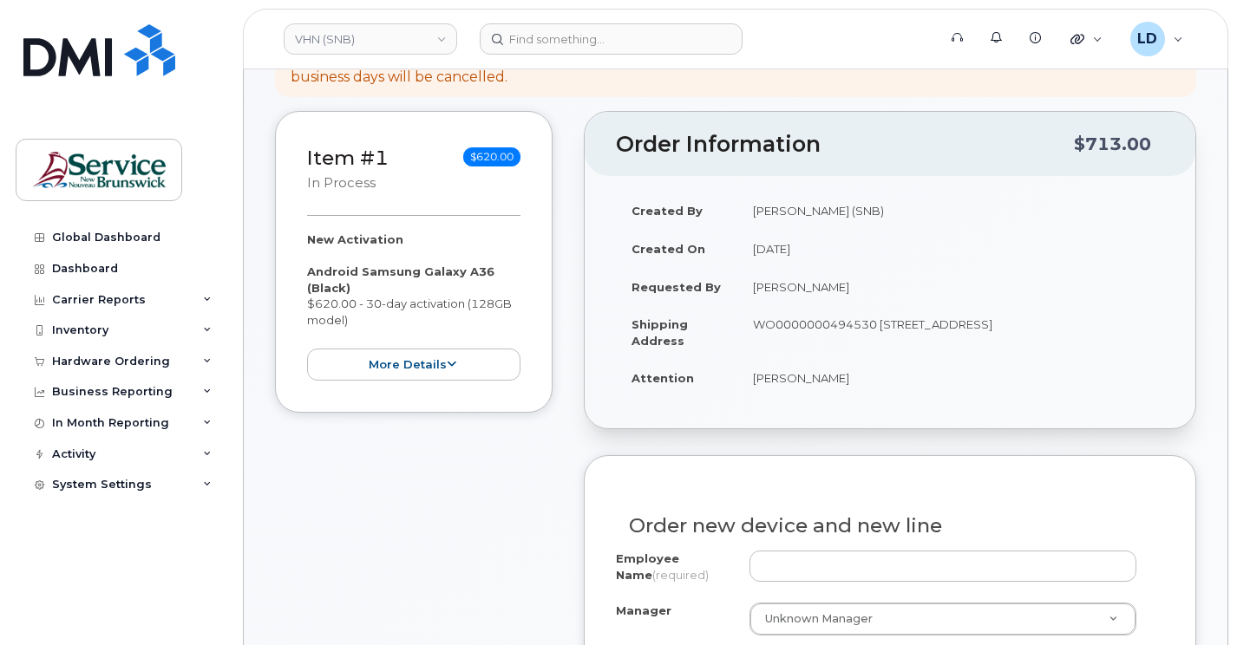
scroll to position [347, 0]
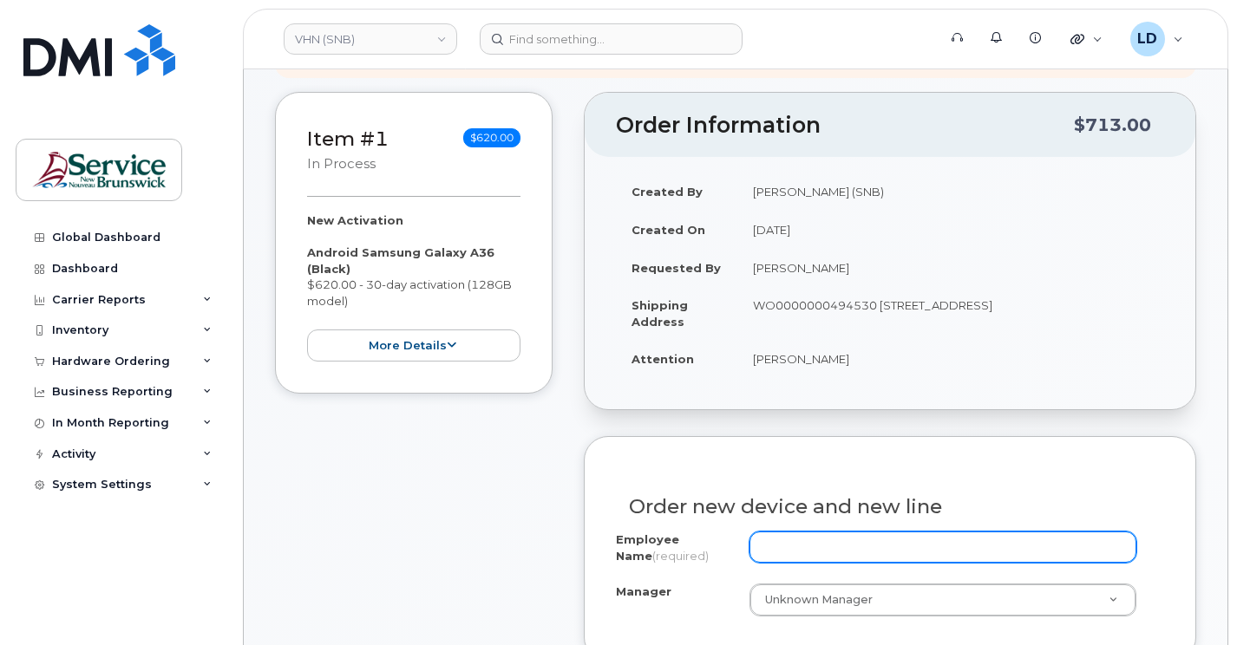
click at [778, 551] on input "Employee Name (required)" at bounding box center [942, 547] width 387 height 31
paste input "[PERSON_NAME]"
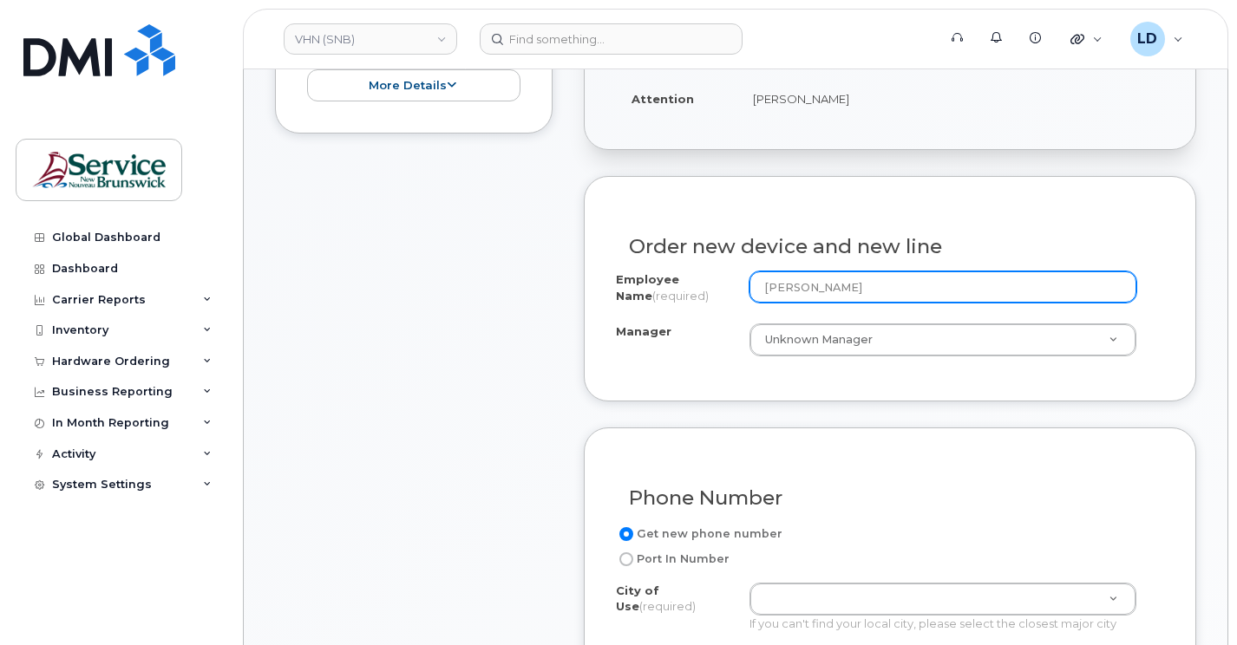
scroll to position [694, 0]
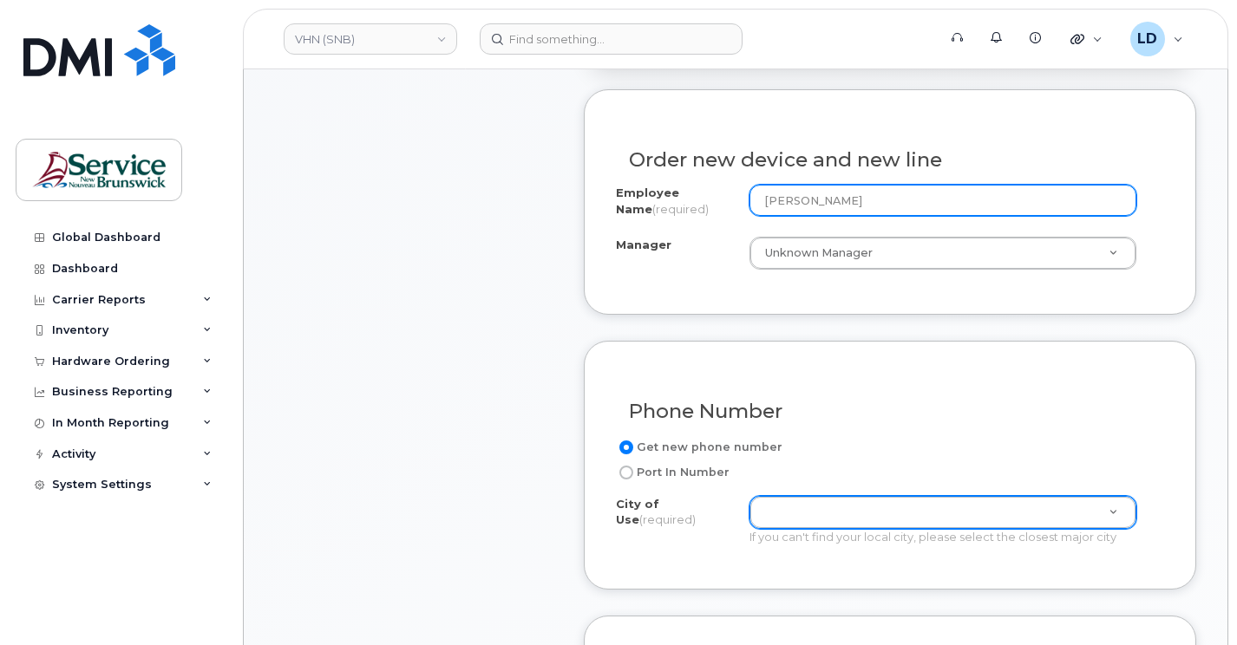
type input "[PERSON_NAME]"
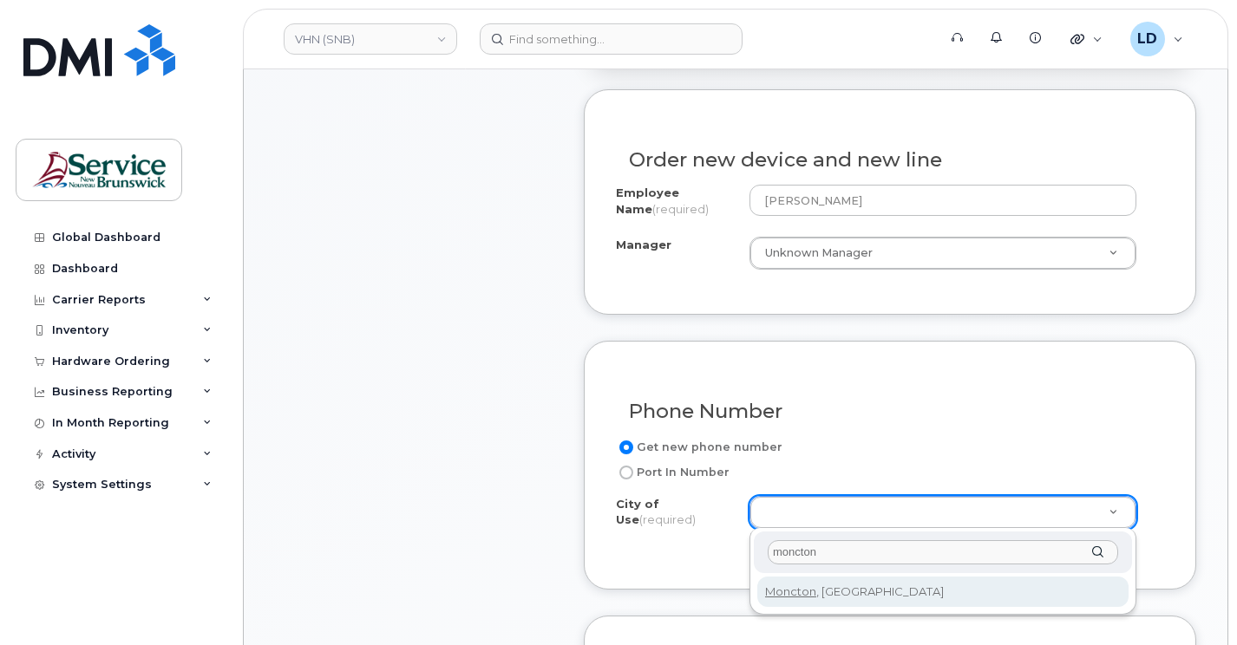
type input "moncton"
type input "1817"
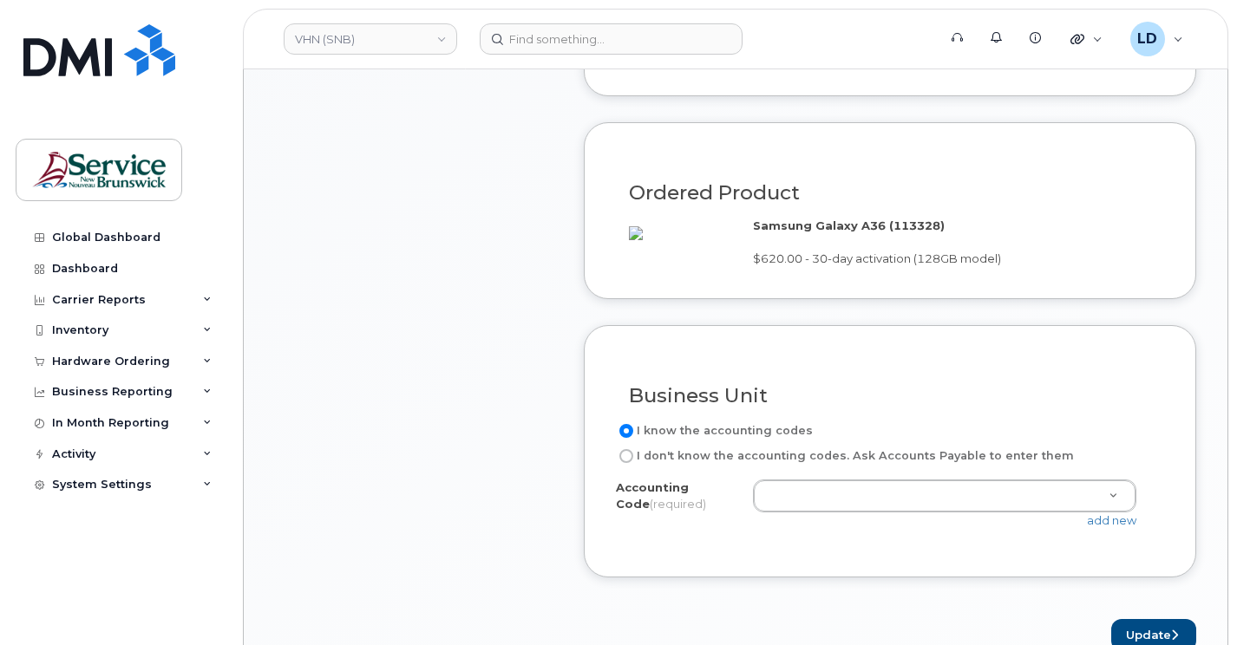
scroll to position [1214, 0]
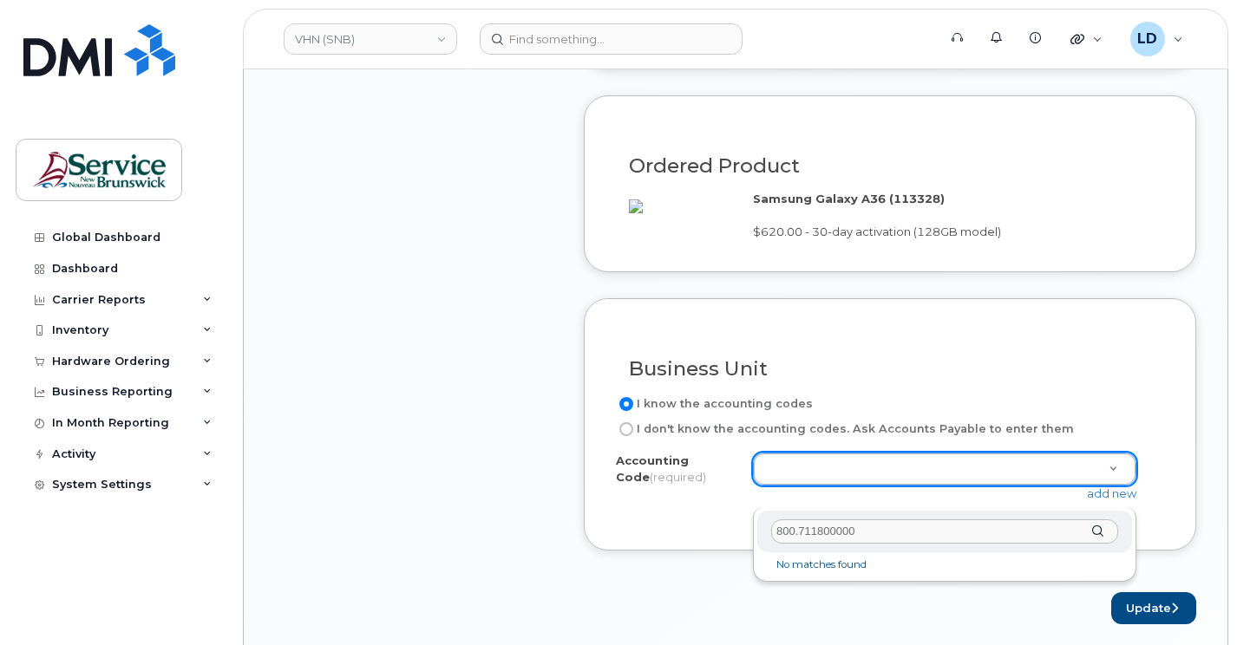
click at [794, 530] on input "800.711800000" at bounding box center [944, 531] width 347 height 25
type input "8001.711800000"
drag, startPoint x: 872, startPoint y: 532, endPoint x: 743, endPoint y: 540, distance: 129.5
click at [743, 540] on body "VHN (SNB) Support Alerts Knowledge Base Quicklinks Suspend / Cancel Device Chan…" at bounding box center [618, 192] width 1237 height 2812
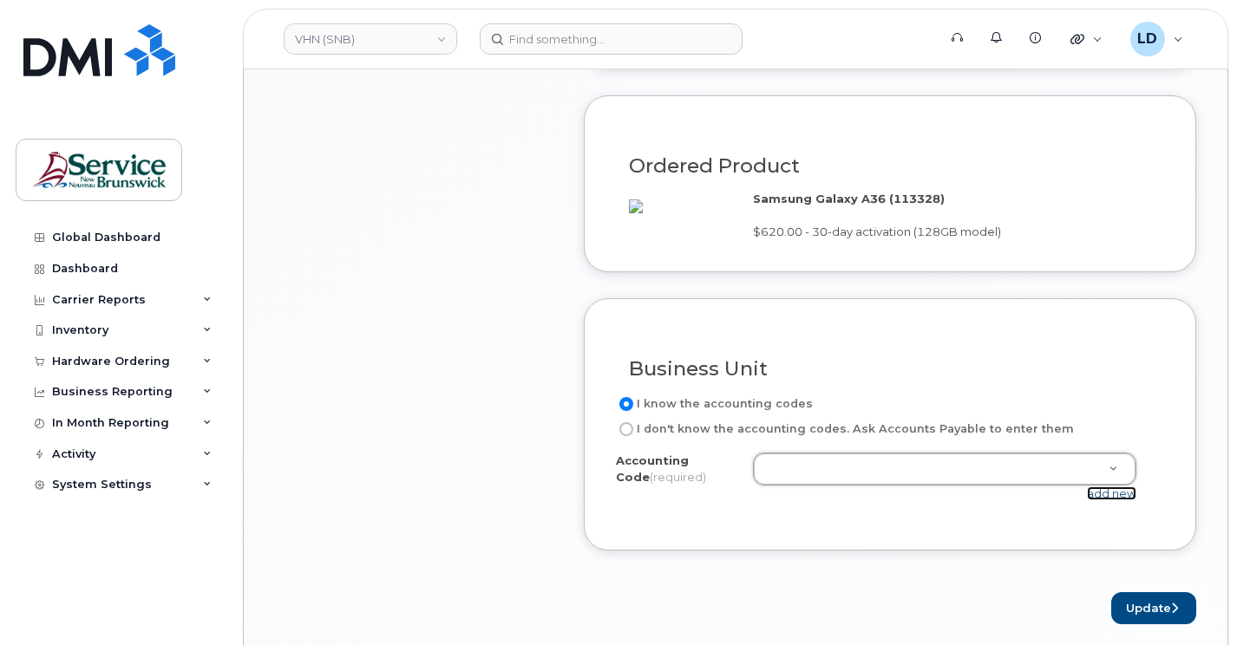
click at [1106, 500] on link "add new" at bounding box center [1111, 494] width 49 height 14
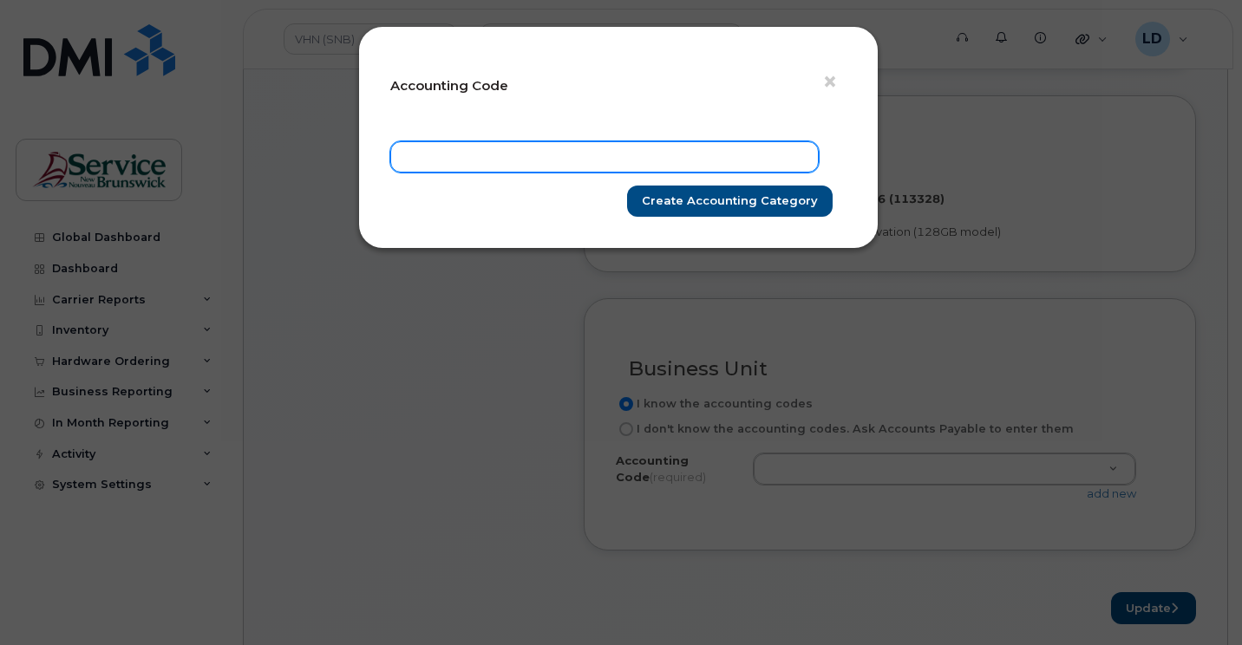
click at [455, 152] on input "text" at bounding box center [604, 156] width 428 height 31
paste input "8001.711800000"
type input "8001.711800000"
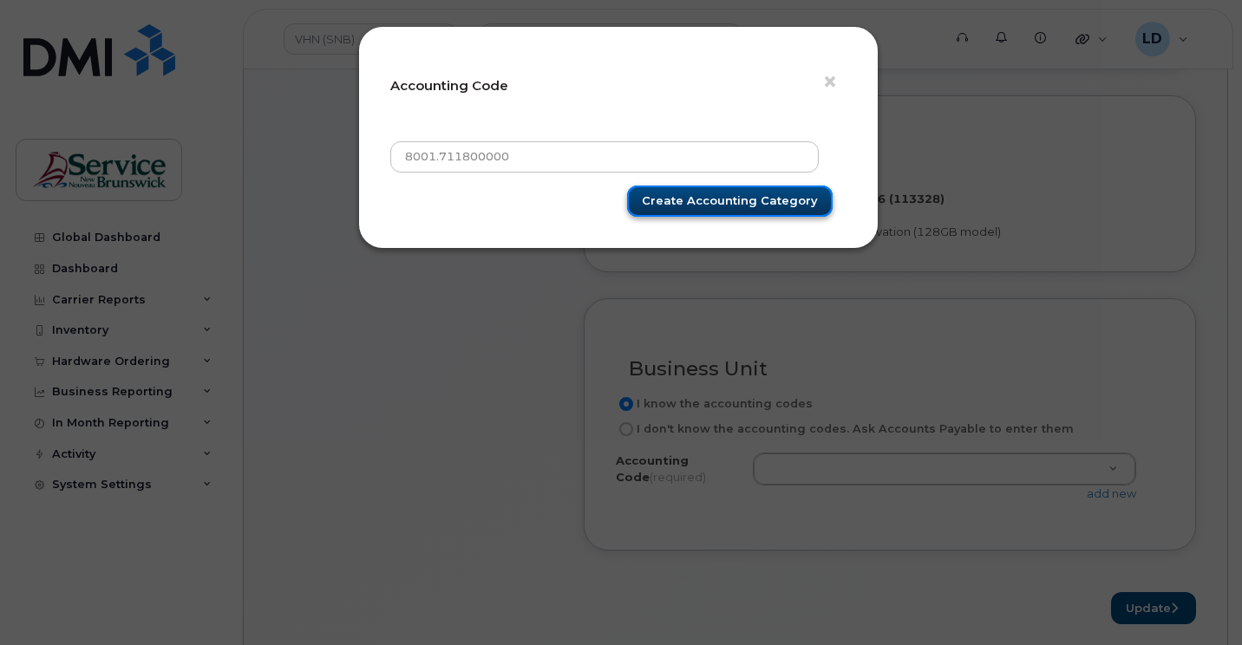
click at [690, 194] on input "Create Accounting category" at bounding box center [730, 202] width 206 height 32
type input "Create Accounting category"
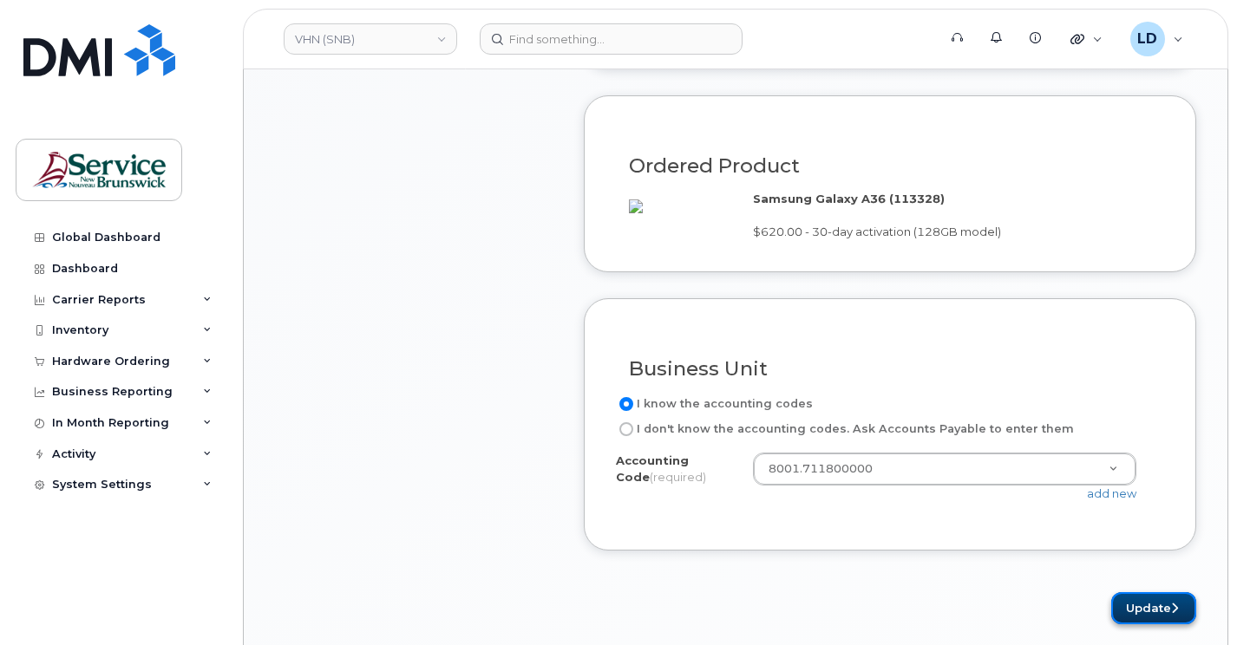
click at [1161, 624] on button "Update" at bounding box center [1153, 608] width 85 height 32
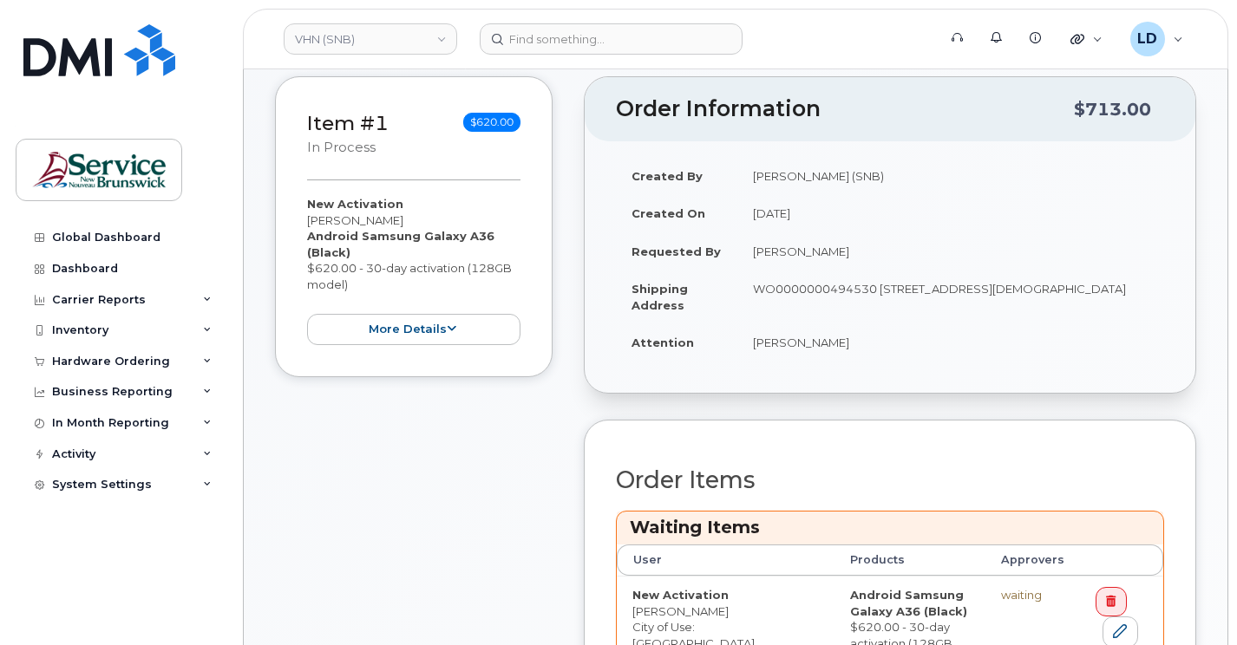
scroll to position [607, 0]
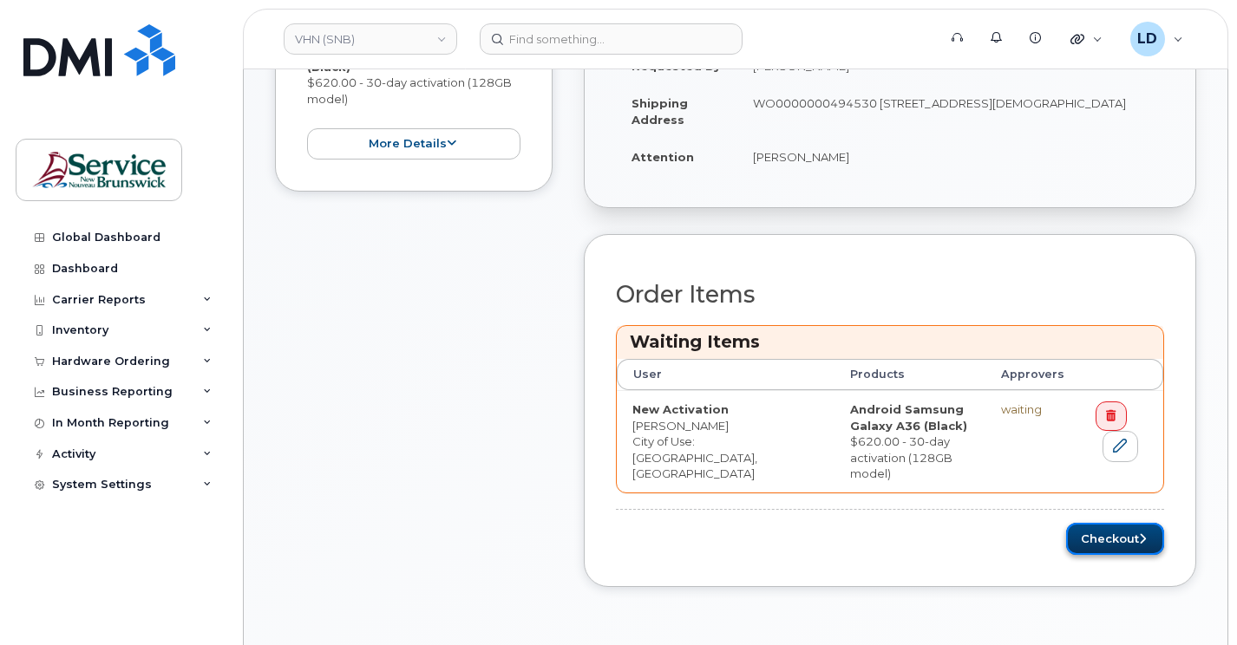
click at [1088, 534] on button "Checkout" at bounding box center [1115, 539] width 98 height 32
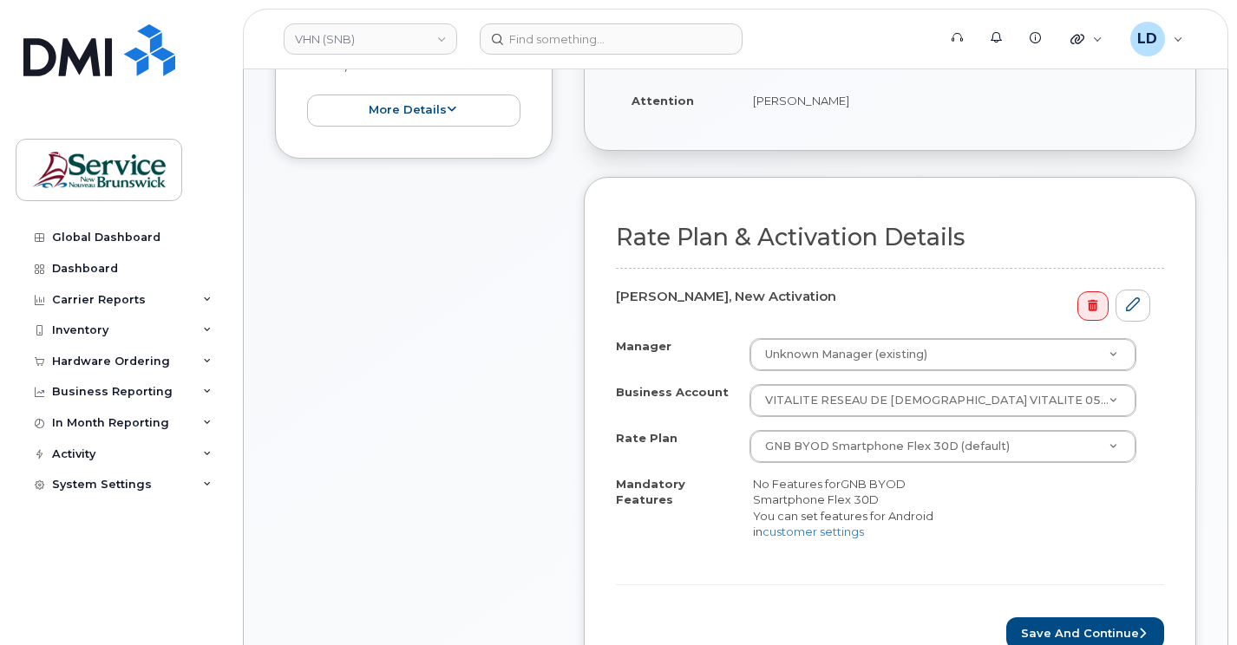
scroll to position [781, 0]
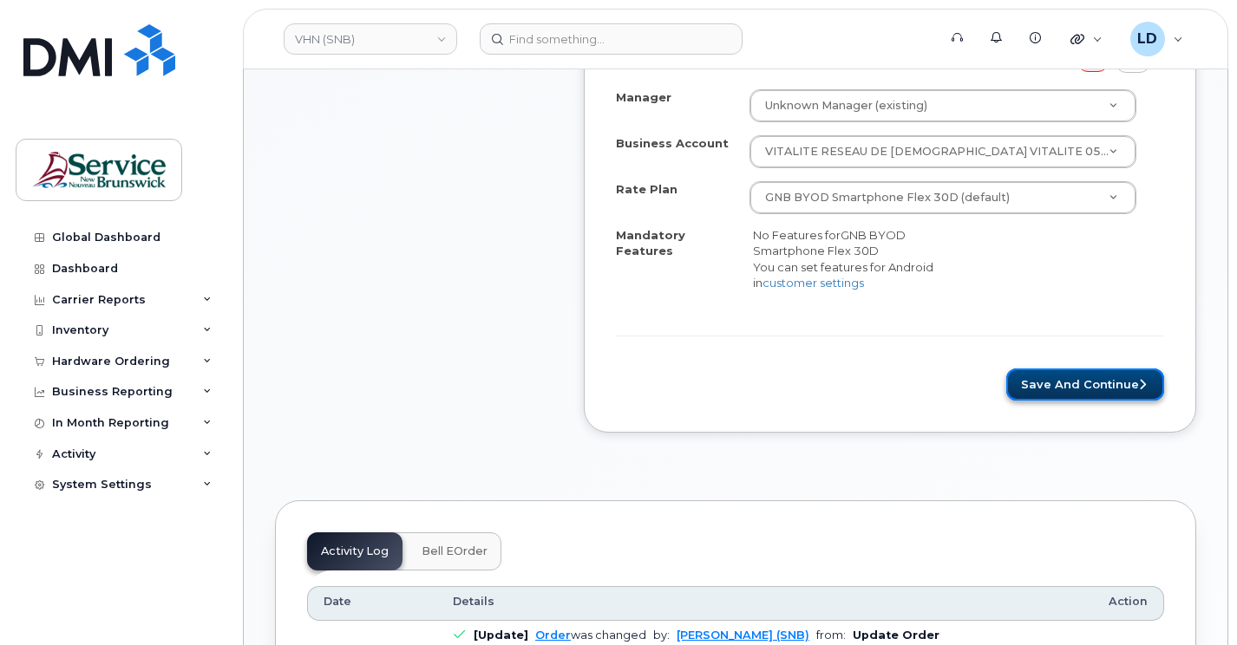
click at [1074, 381] on button "Save and Continue" at bounding box center [1085, 385] width 158 height 32
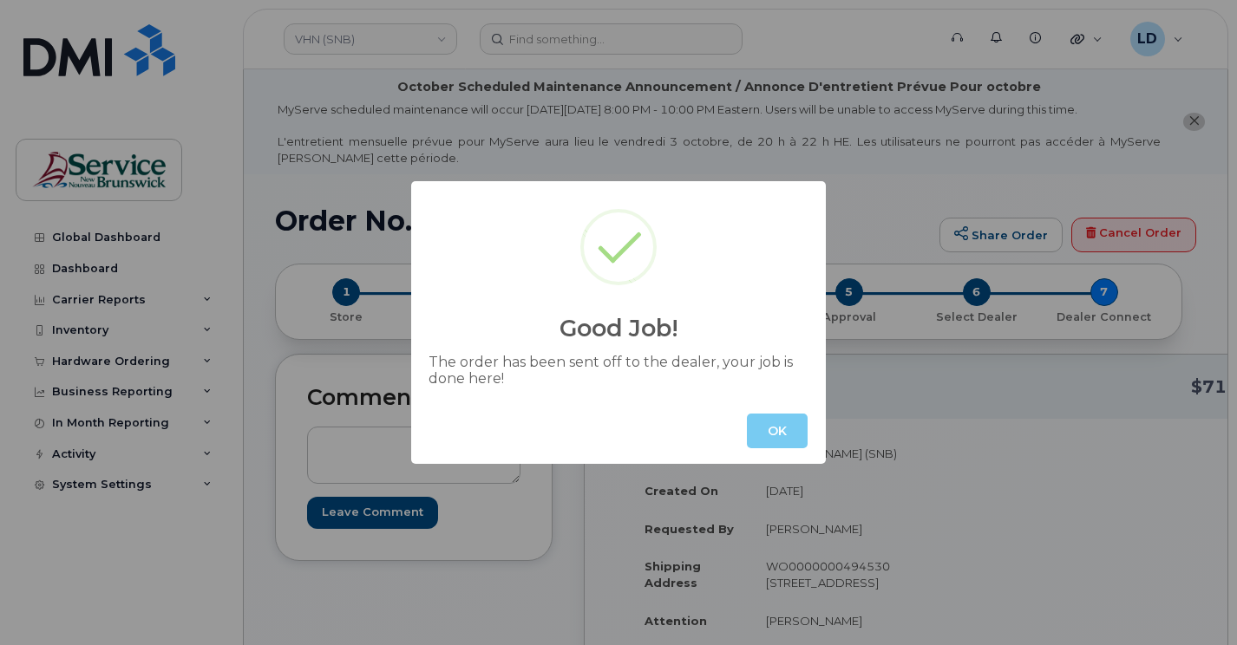
click at [781, 434] on button "OK" at bounding box center [777, 431] width 61 height 35
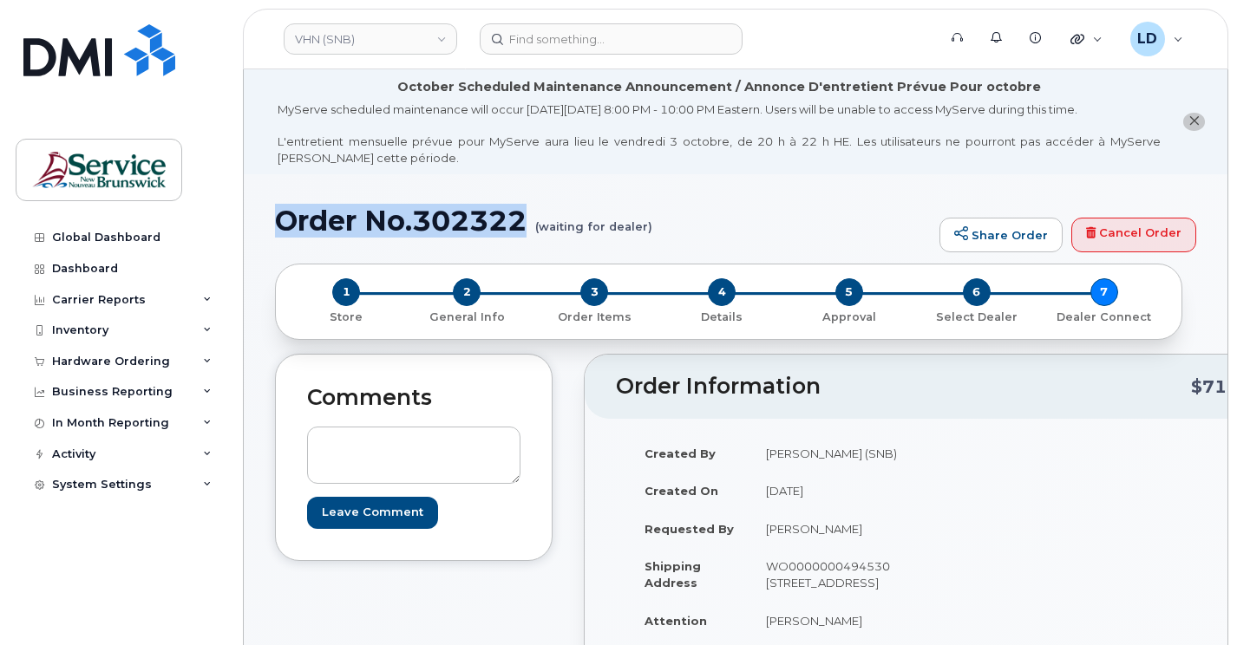
drag, startPoint x: 279, startPoint y: 223, endPoint x: 524, endPoint y: 221, distance: 244.6
click at [524, 221] on h1 "Order No.302322 (waiting for dealer)" at bounding box center [603, 221] width 656 height 30
drag, startPoint x: 524, startPoint y: 221, endPoint x: 513, endPoint y: 221, distance: 11.3
copy h1 "Order No.302322"
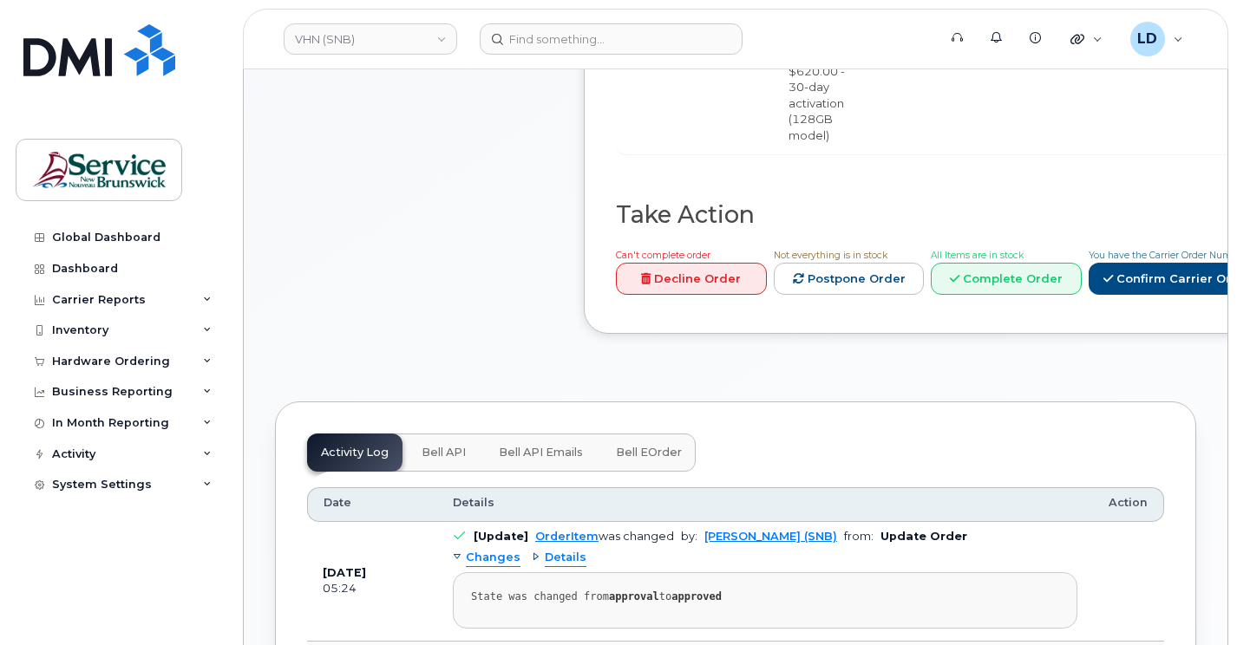
scroll to position [260, 0]
